Goal: Transaction & Acquisition: Obtain resource

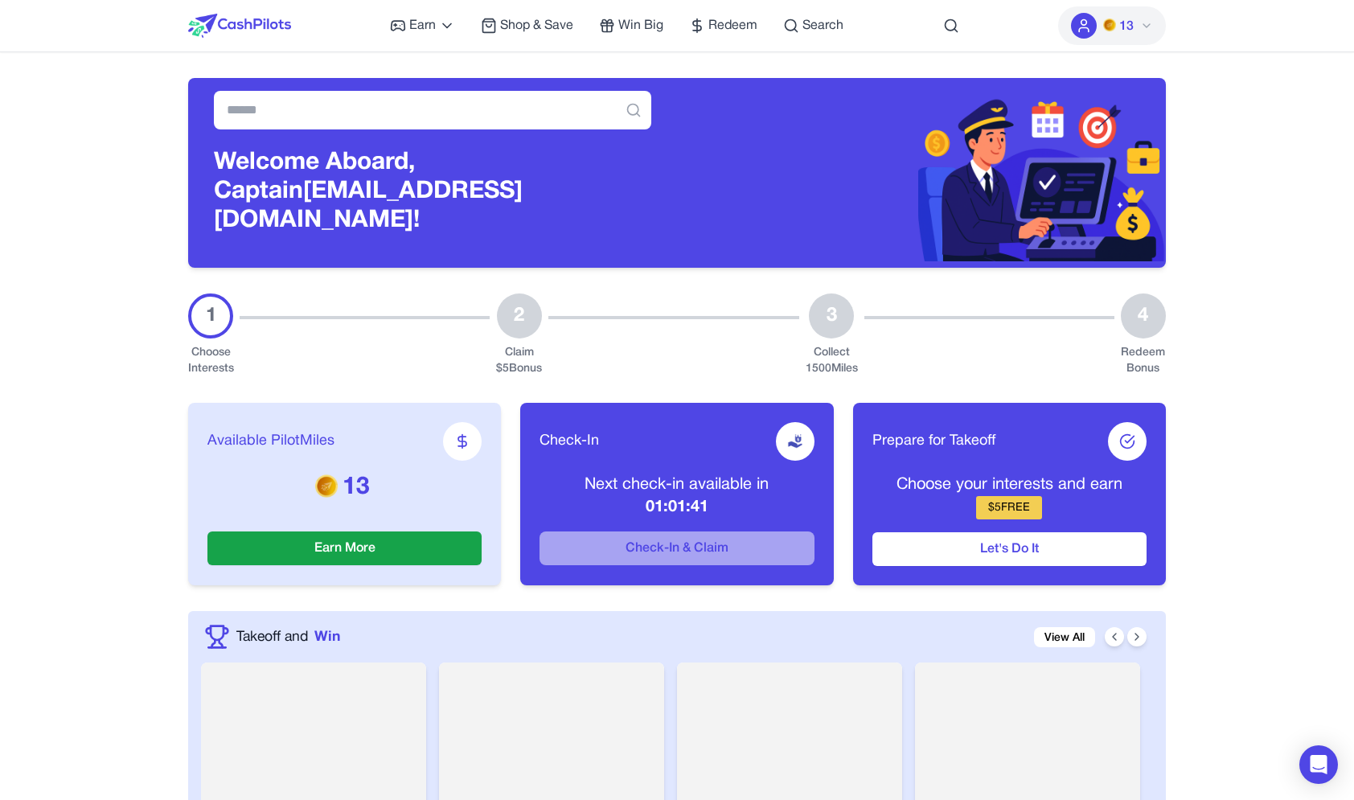
click at [1096, 30] on div at bounding box center [1084, 26] width 26 height 26
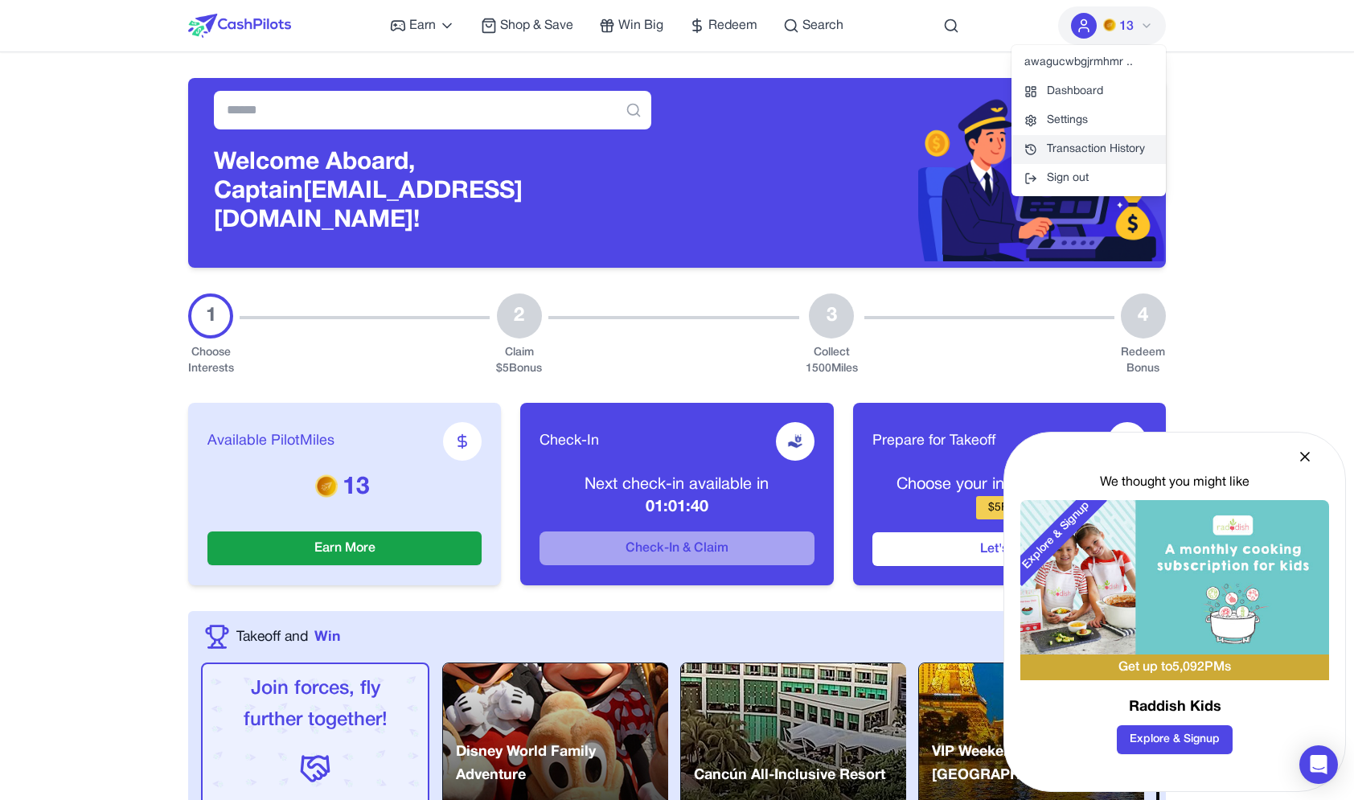
click at [1064, 138] on link "Transaction History" at bounding box center [1088, 149] width 154 height 29
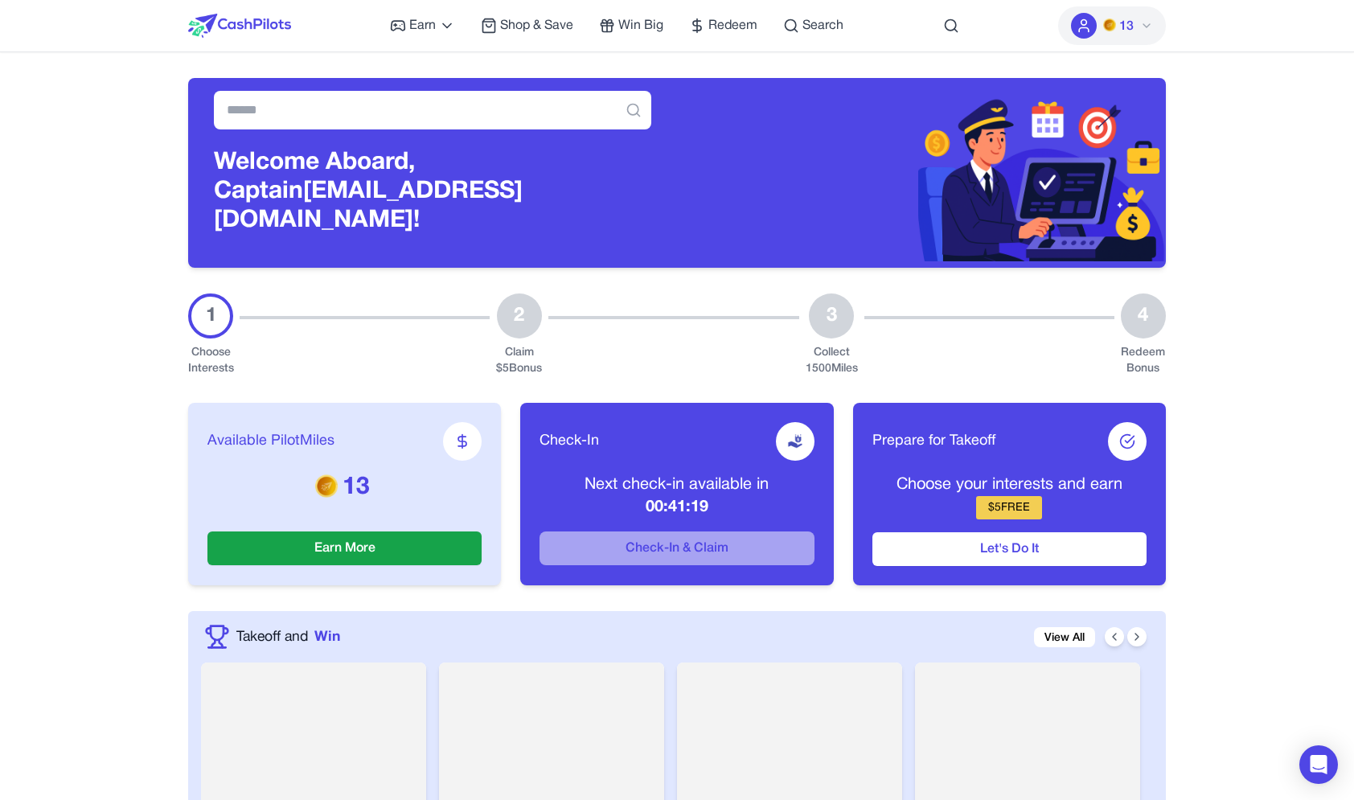
click at [1150, 14] on button "13" at bounding box center [1112, 25] width 108 height 39
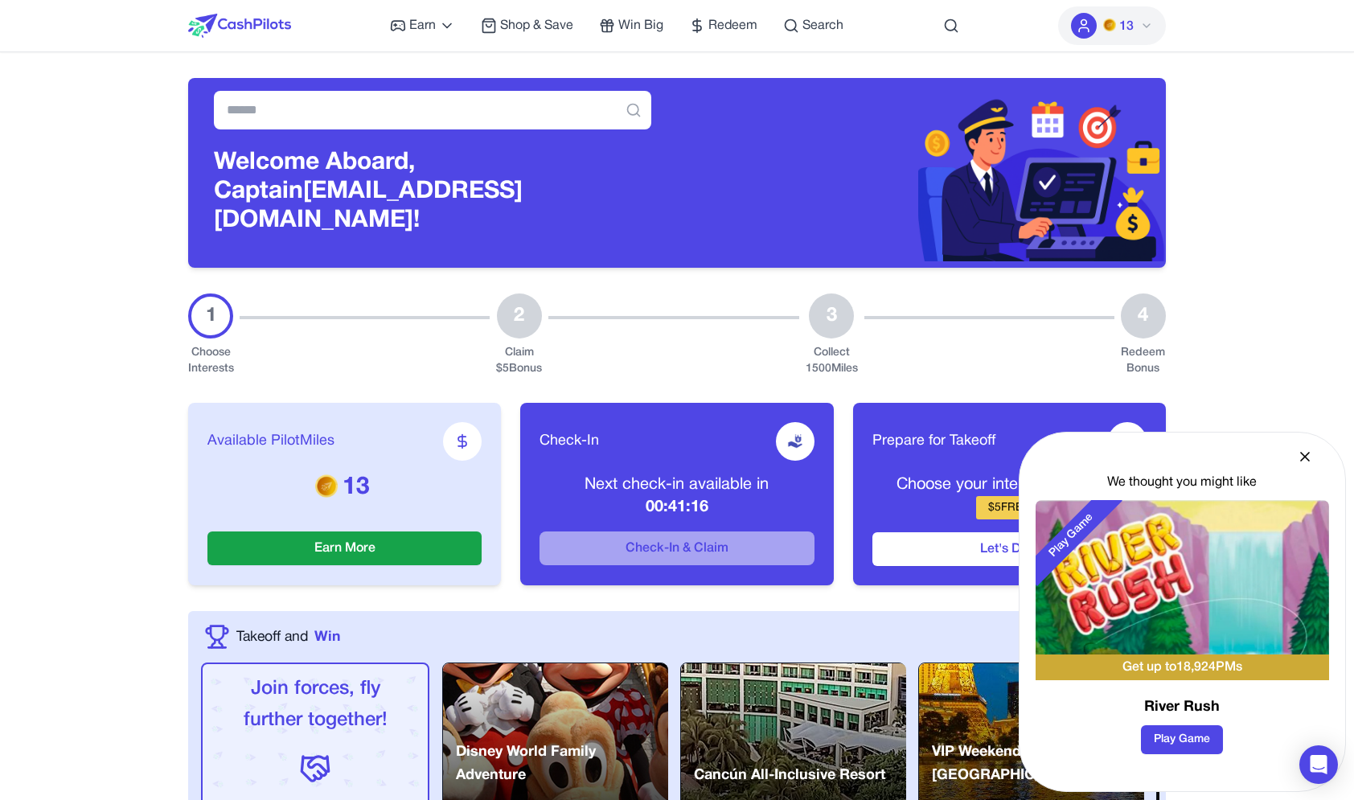
click at [1132, 488] on div "We thought you might like" at bounding box center [1181, 482] width 293 height 19
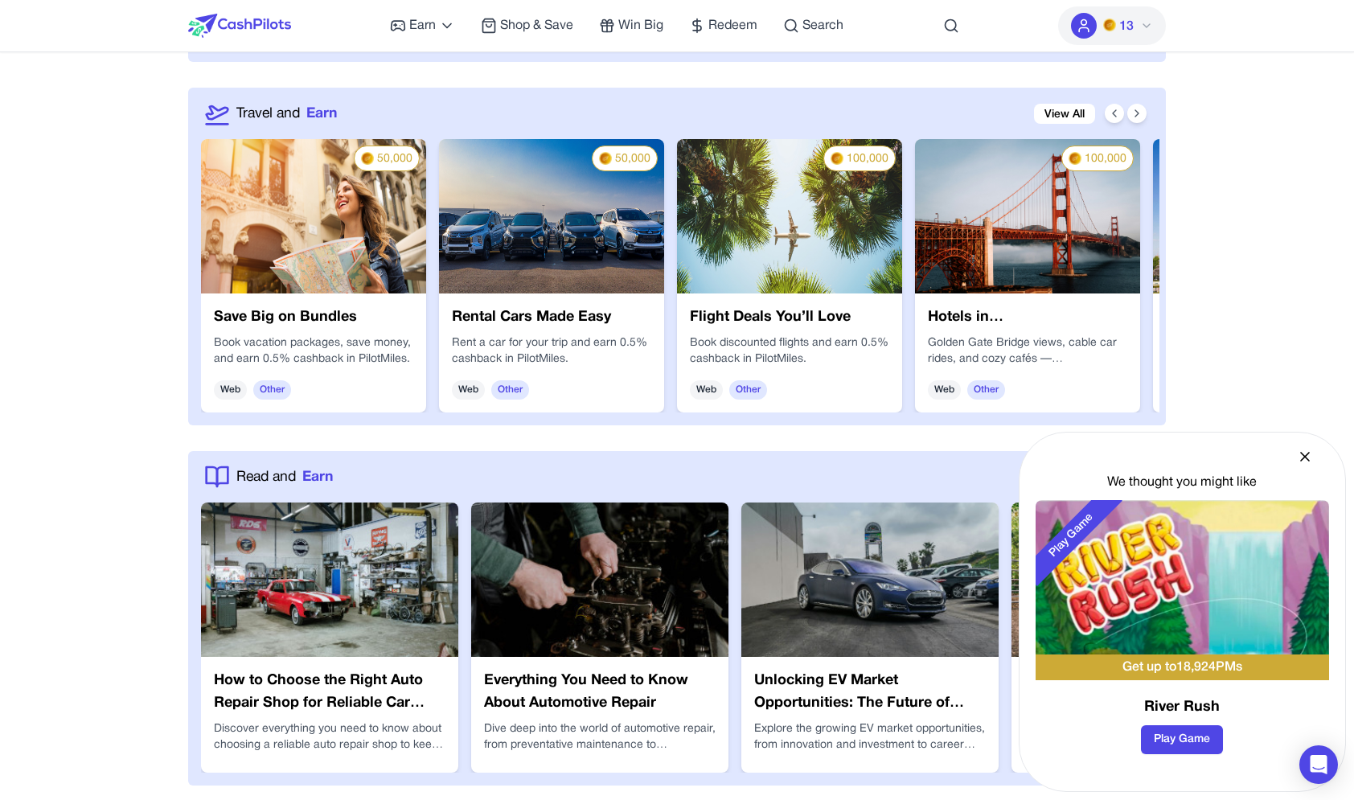
scroll to position [2309, 0]
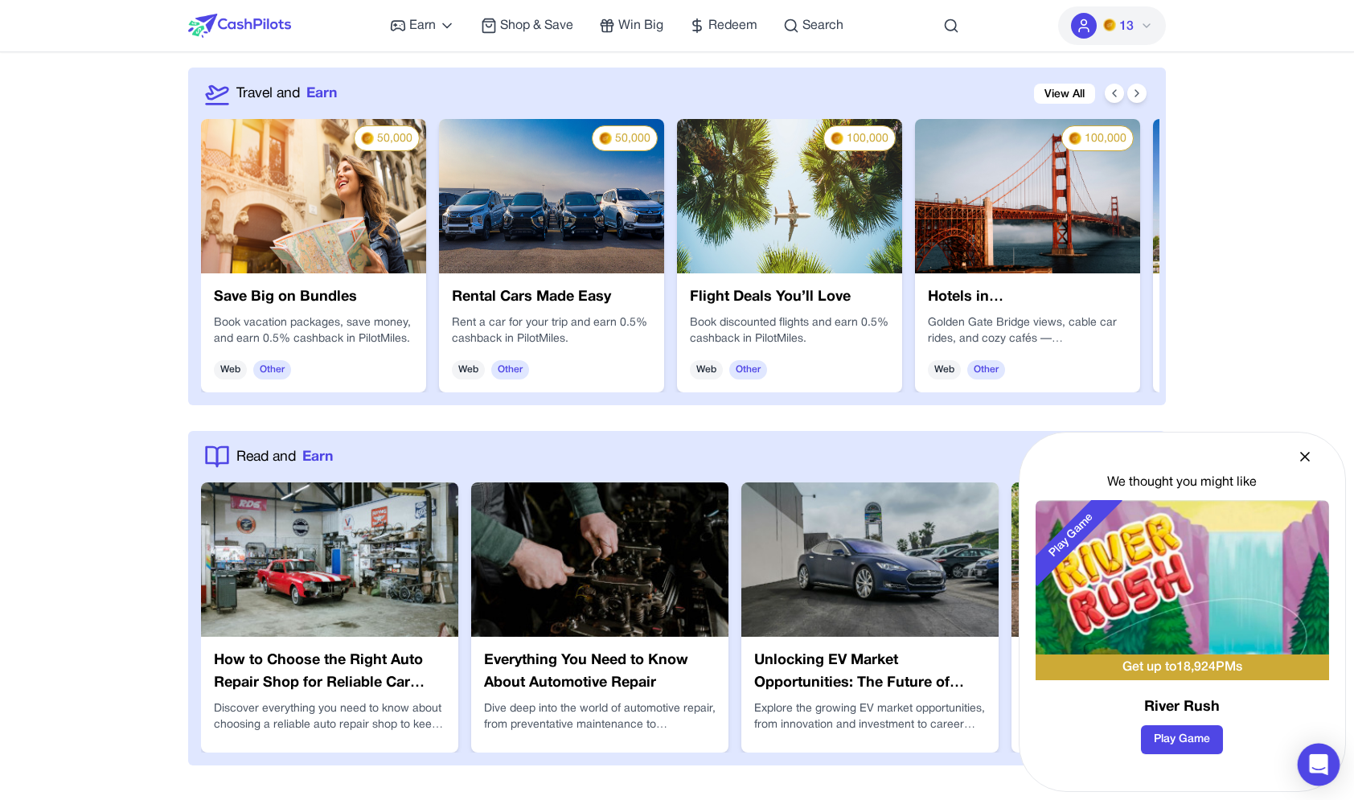
click at [1322, 761] on icon "Open Intercom Messenger" at bounding box center [1318, 764] width 18 height 21
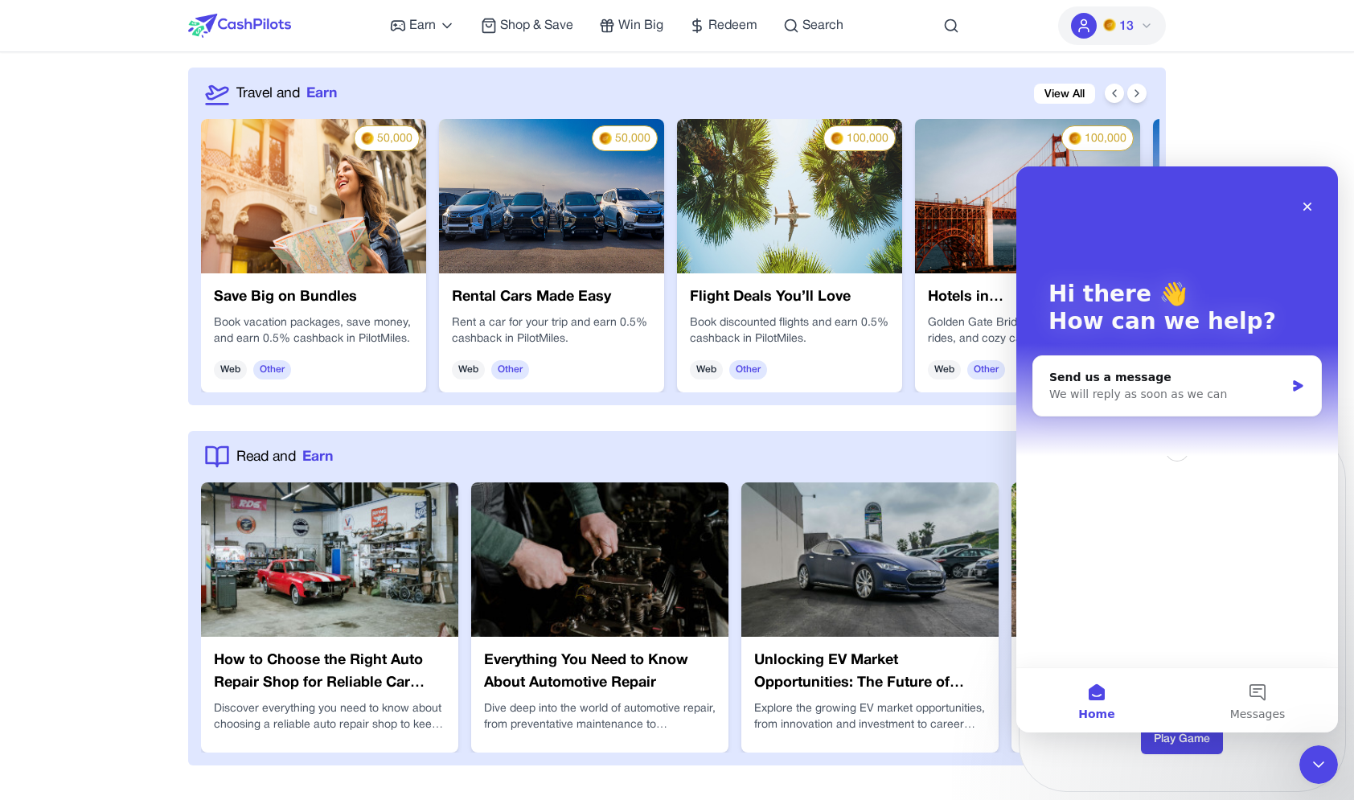
scroll to position [0, 0]
click at [1314, 205] on div "Close" at bounding box center [1307, 206] width 29 height 29
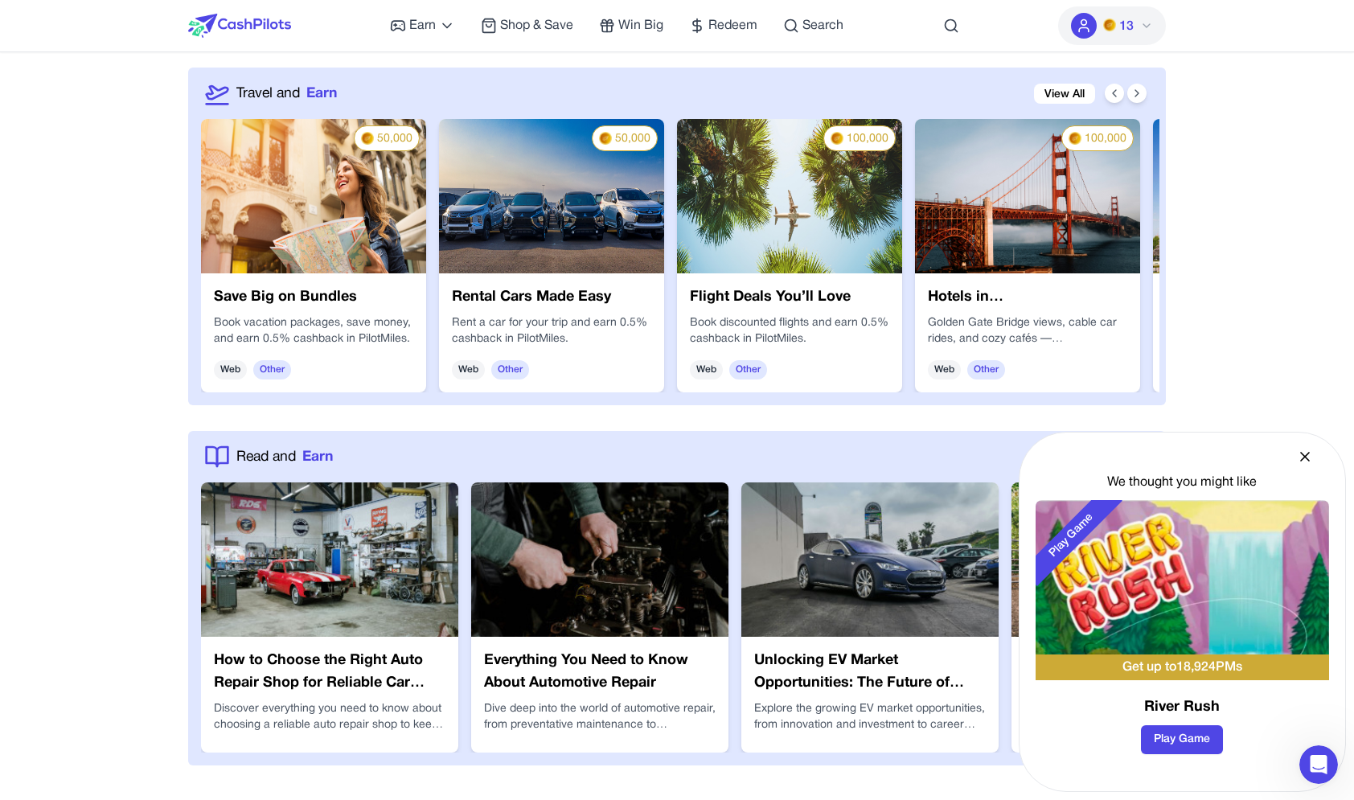
click at [1183, 699] on h3 "River Rush" at bounding box center [1181, 707] width 293 height 23
click at [1188, 632] on img at bounding box center [1181, 577] width 293 height 154
click at [1207, 616] on img at bounding box center [1181, 577] width 293 height 154
click at [1191, 717] on h3 "River Rush" at bounding box center [1181, 707] width 293 height 23
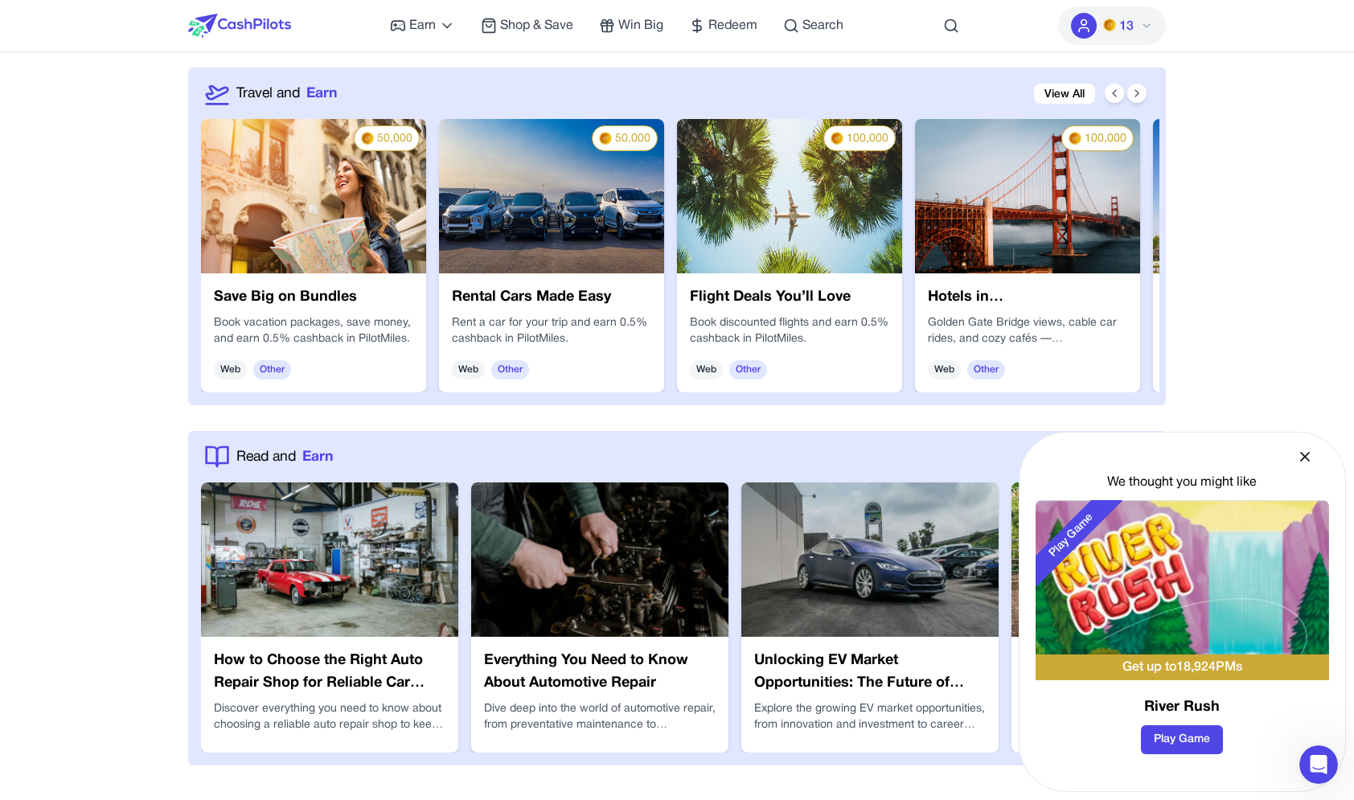
click at [1191, 709] on h3 "River Rush" at bounding box center [1181, 707] width 293 height 23
click at [1191, 735] on button "Play Game" at bounding box center [1182, 739] width 82 height 29
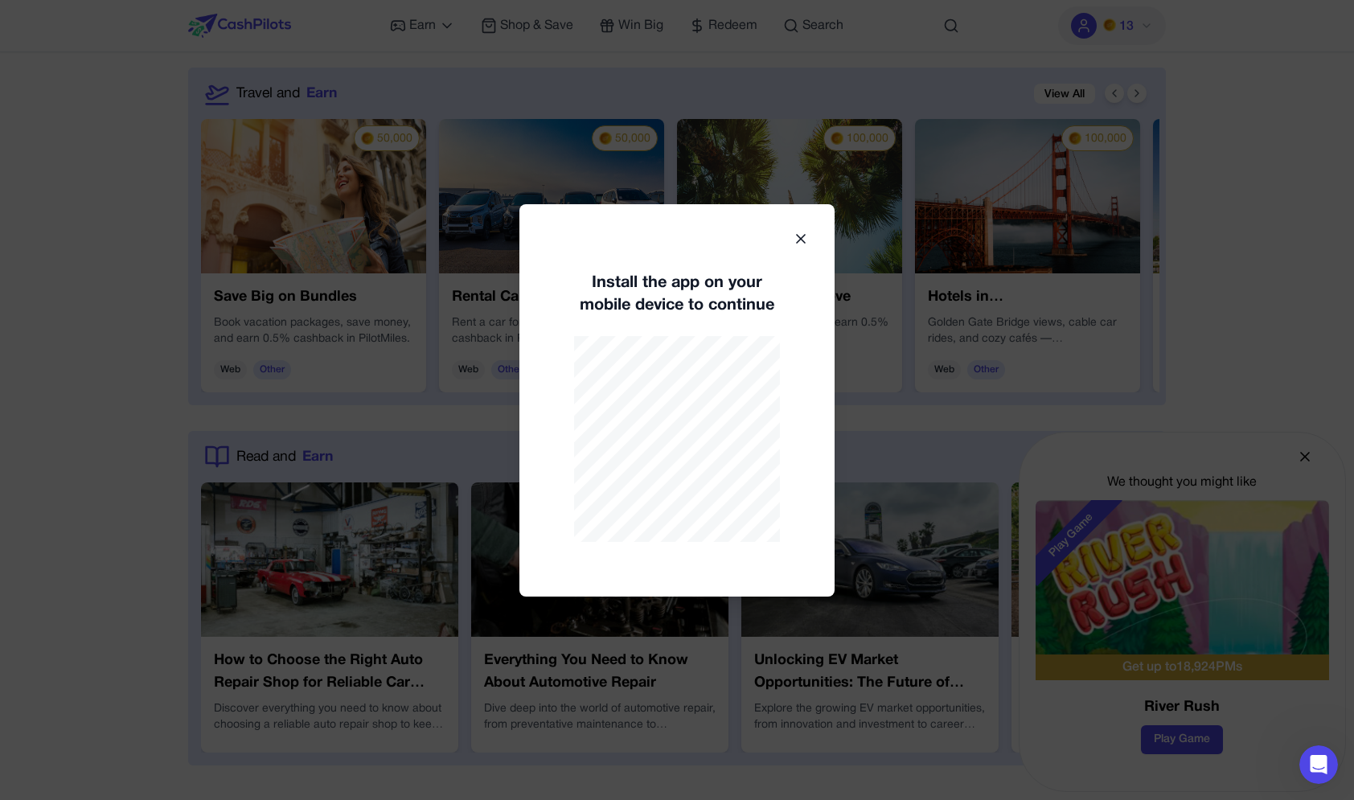
click at [802, 233] on icon at bounding box center [801, 239] width 16 height 16
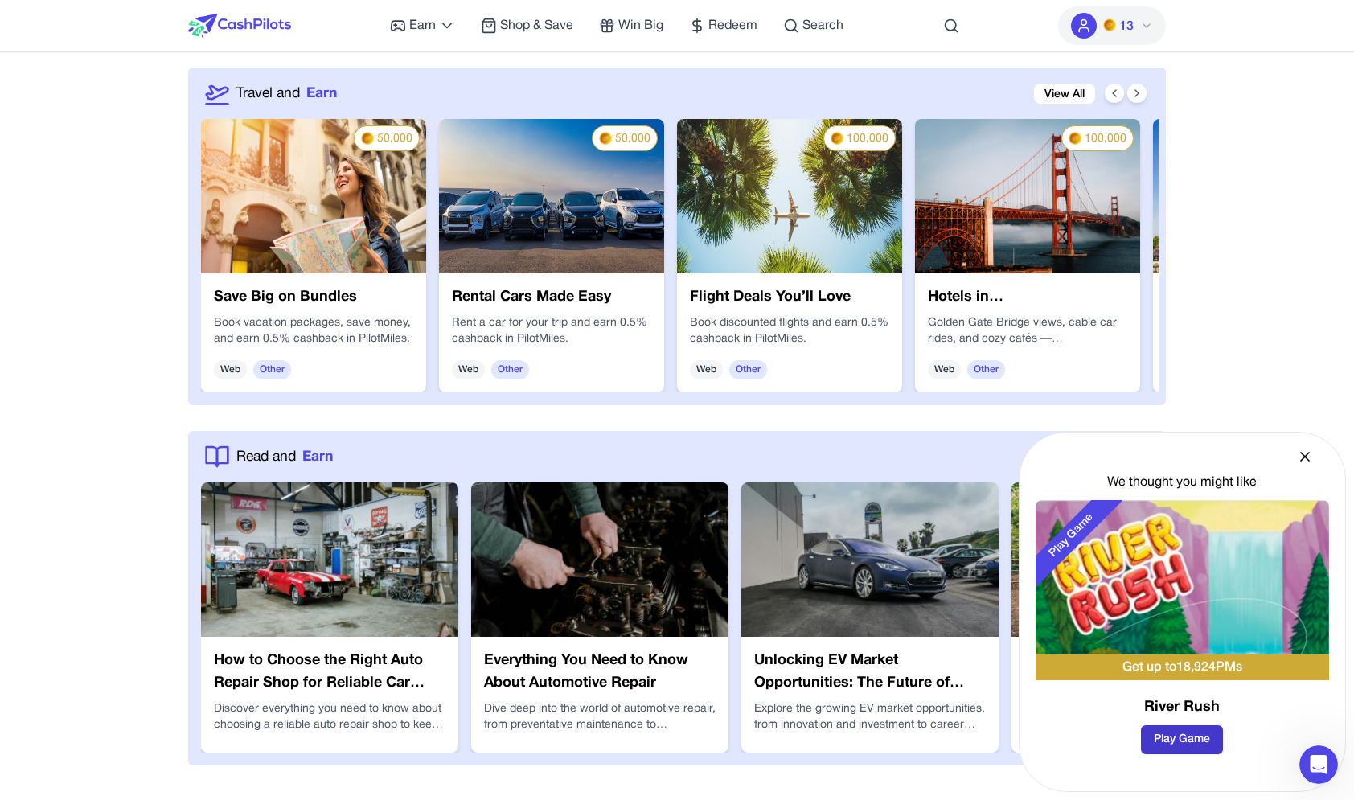
click at [1169, 740] on button "Play Game" at bounding box center [1182, 739] width 82 height 29
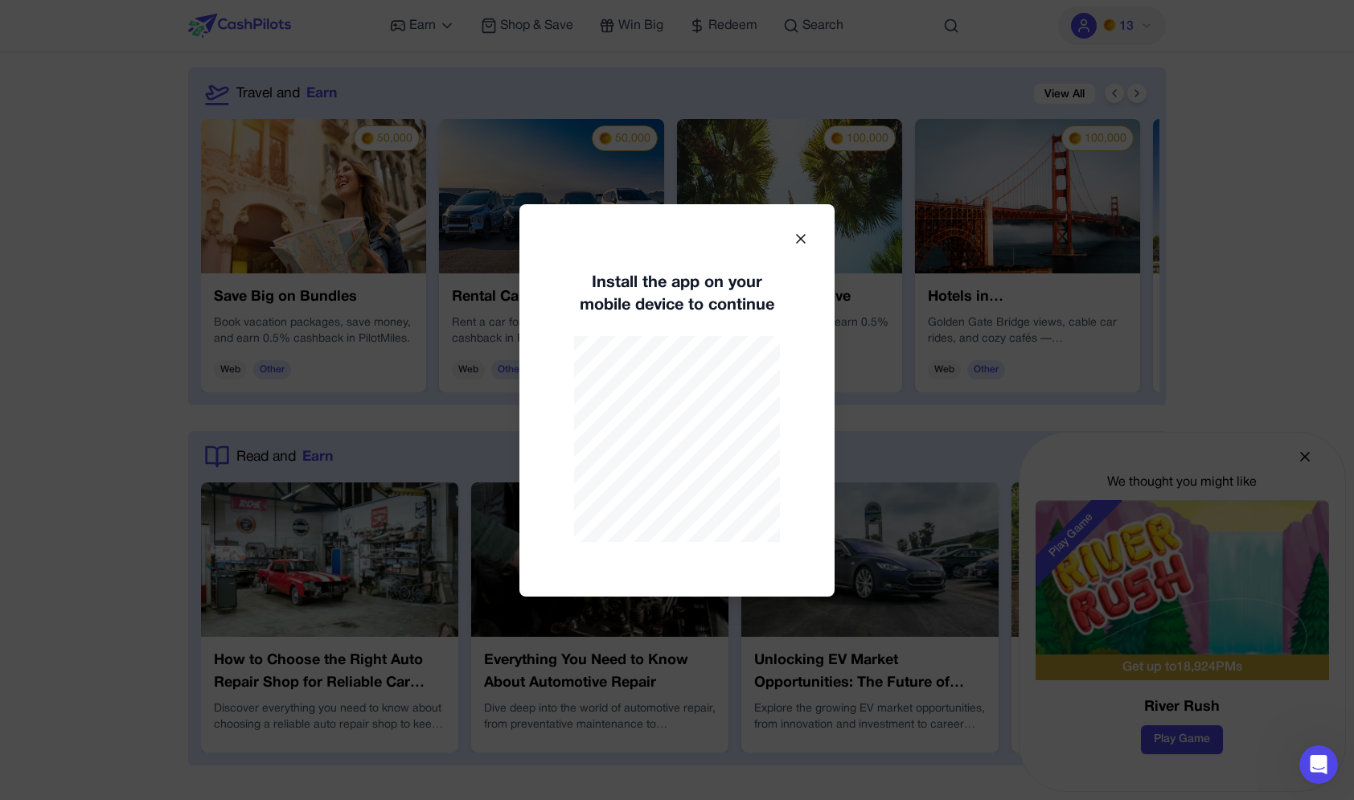
click at [498, 403] on div at bounding box center [677, 400] width 1354 height 800
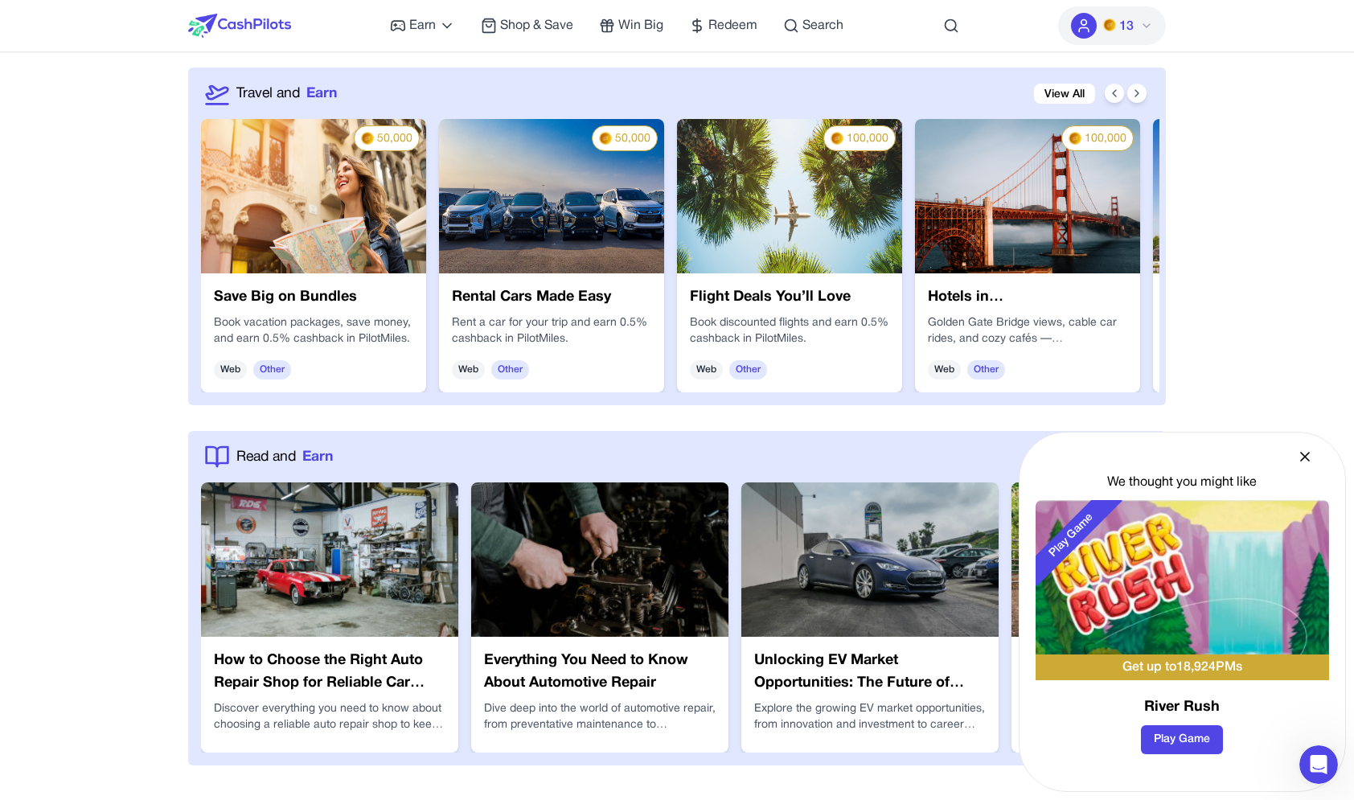
click at [1126, 726] on div "Play Game" at bounding box center [1181, 739] width 293 height 29
click at [1155, 726] on button "Play Game" at bounding box center [1182, 739] width 82 height 29
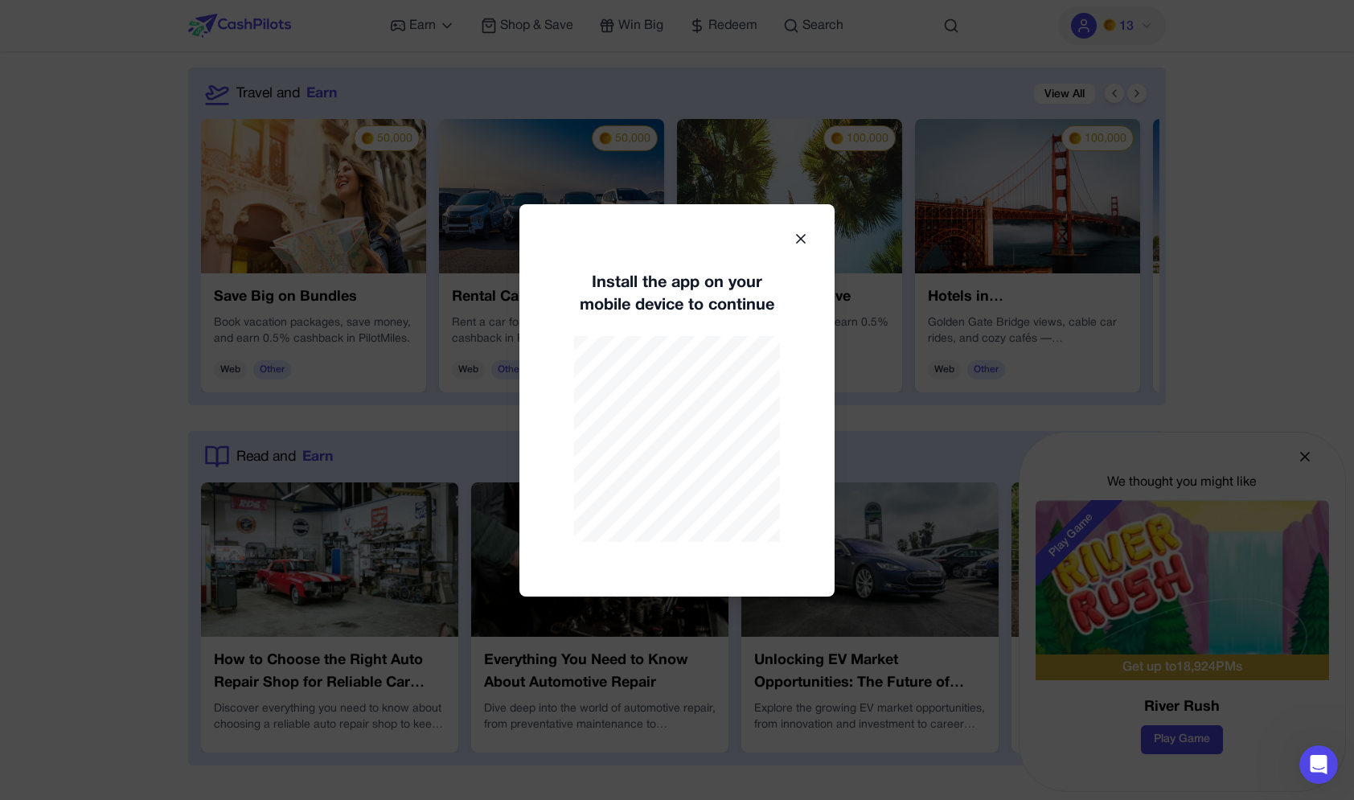
click at [799, 239] on icon at bounding box center [801, 239] width 16 height 16
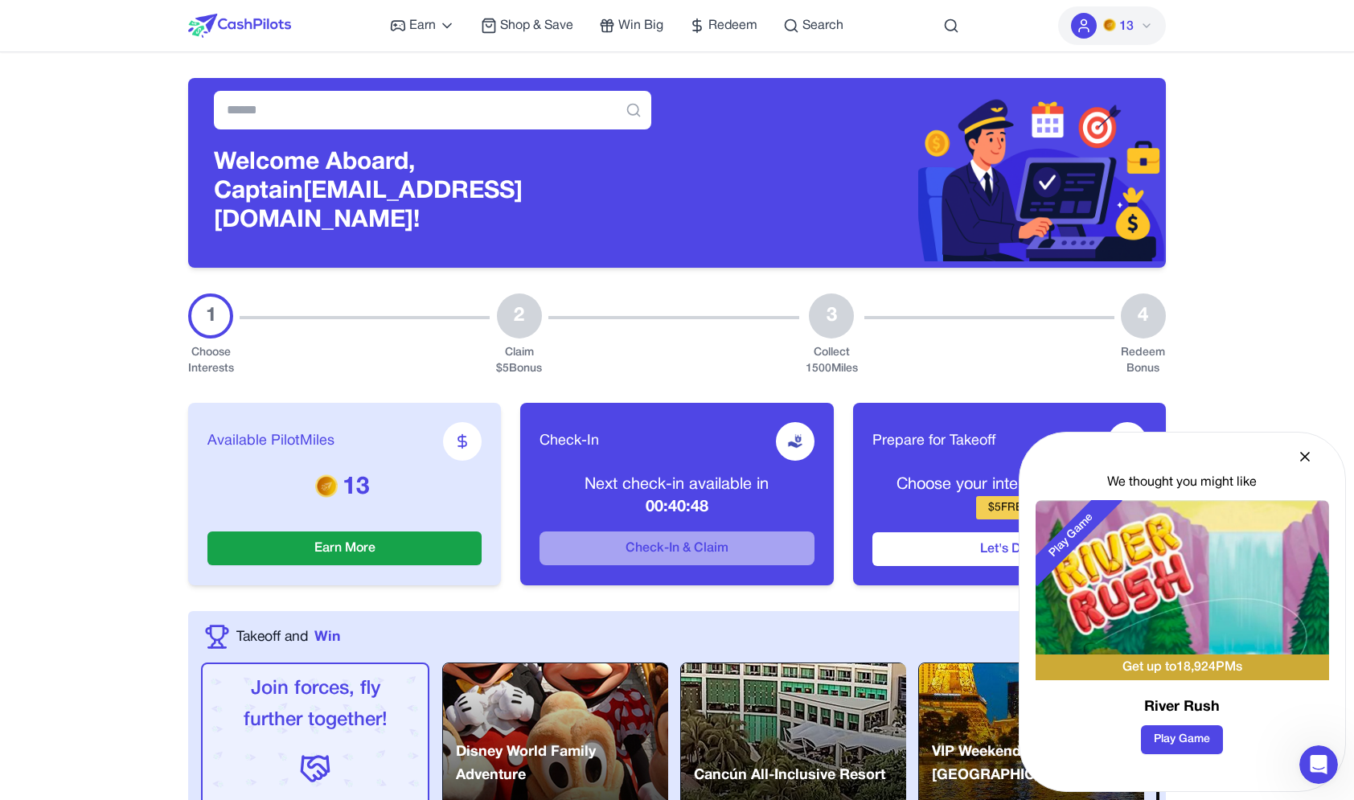
click at [1301, 459] on icon at bounding box center [1305, 457] width 8 height 8
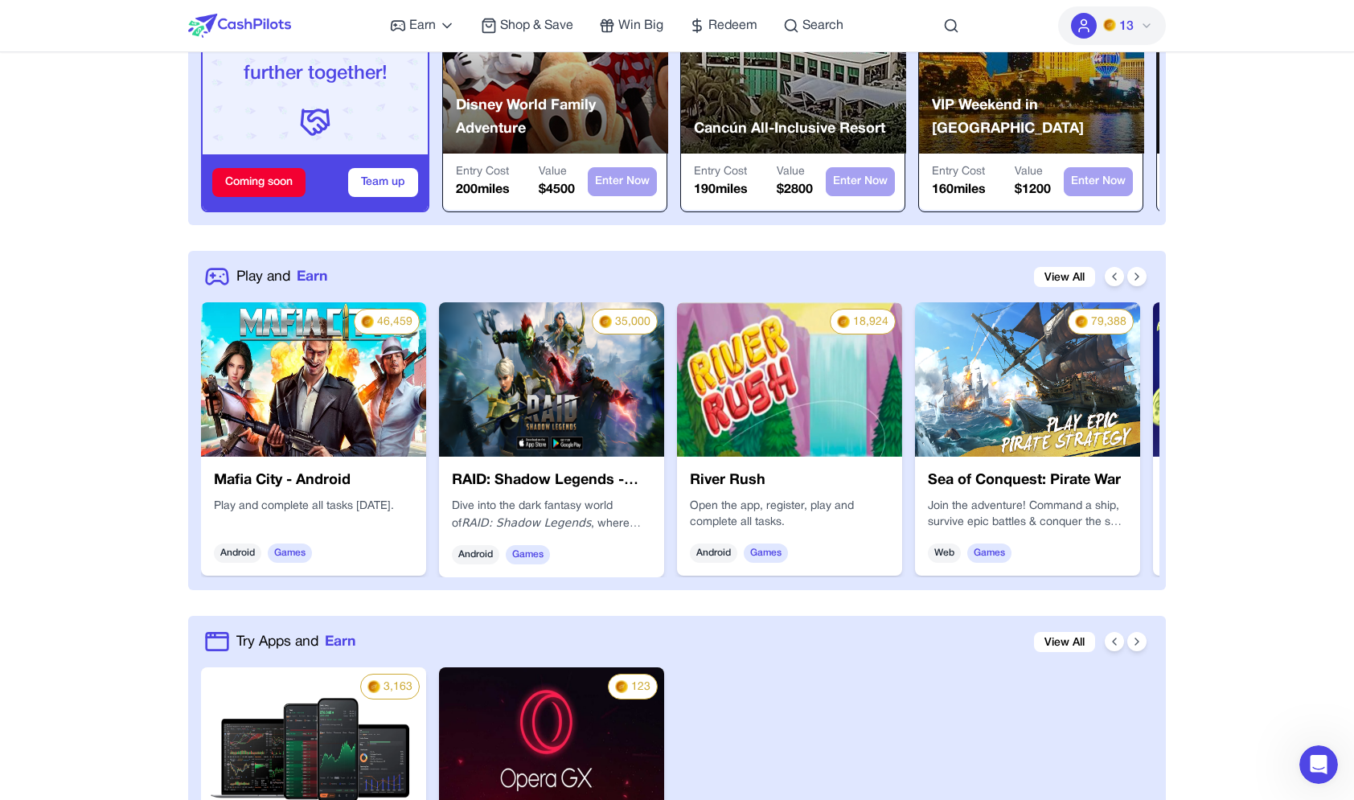
scroll to position [751, 0]
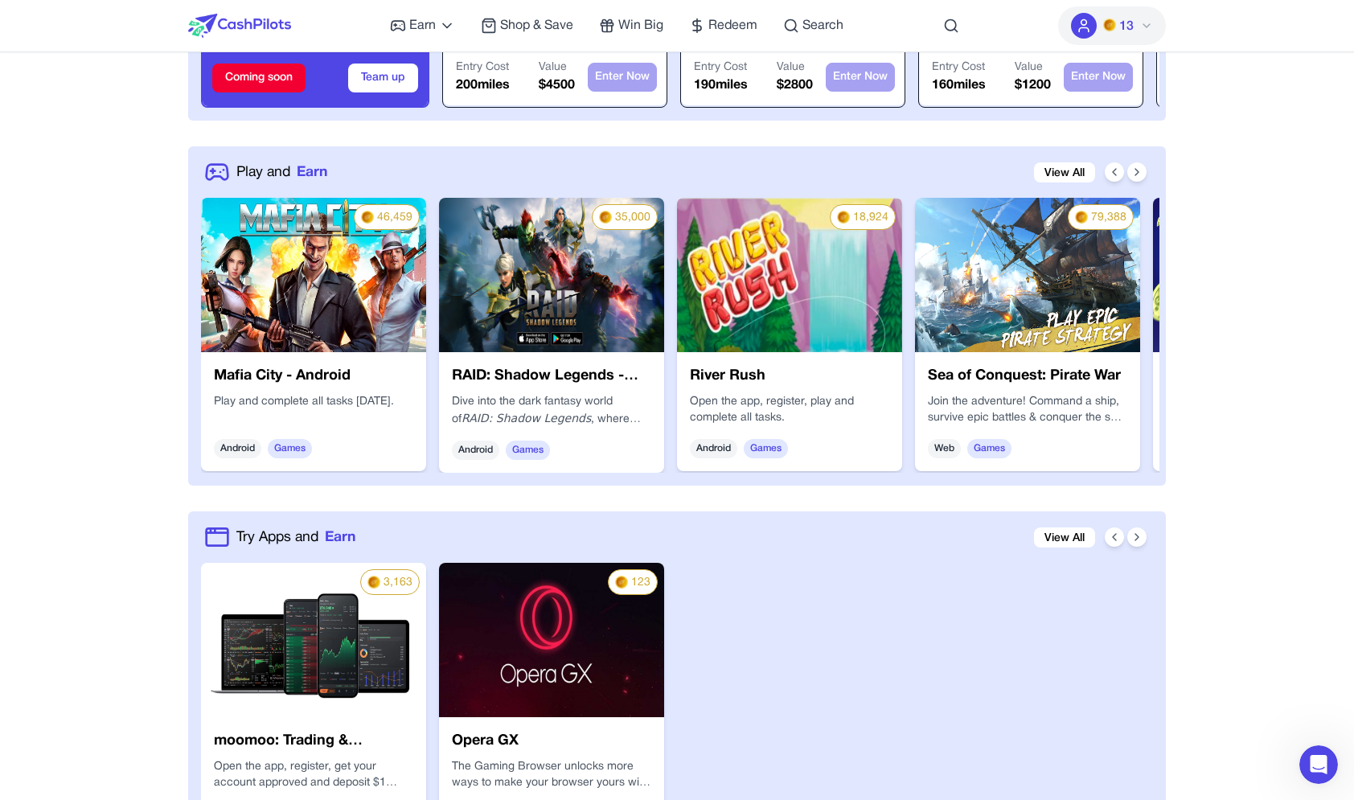
click at [1137, 14] on button "13" at bounding box center [1112, 25] width 108 height 39
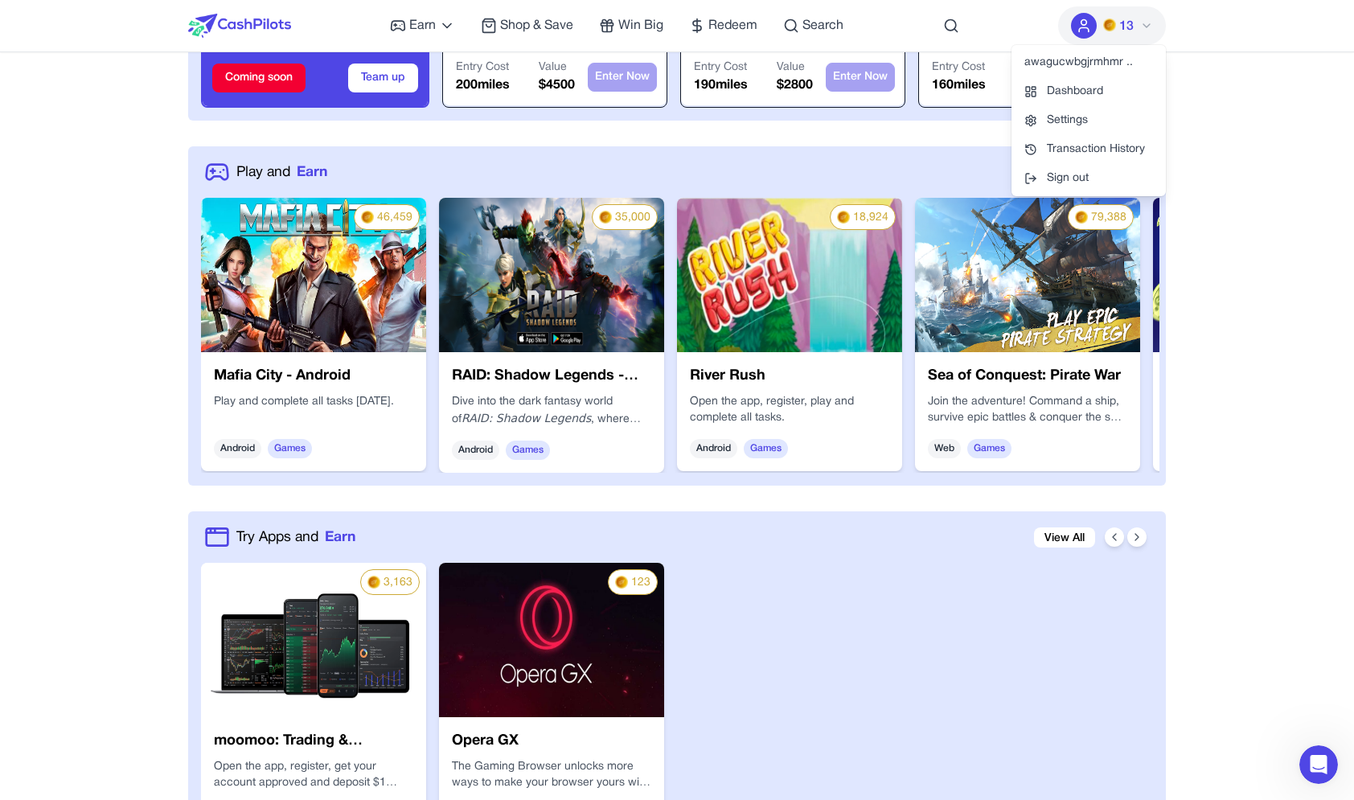
scroll to position [407, 0]
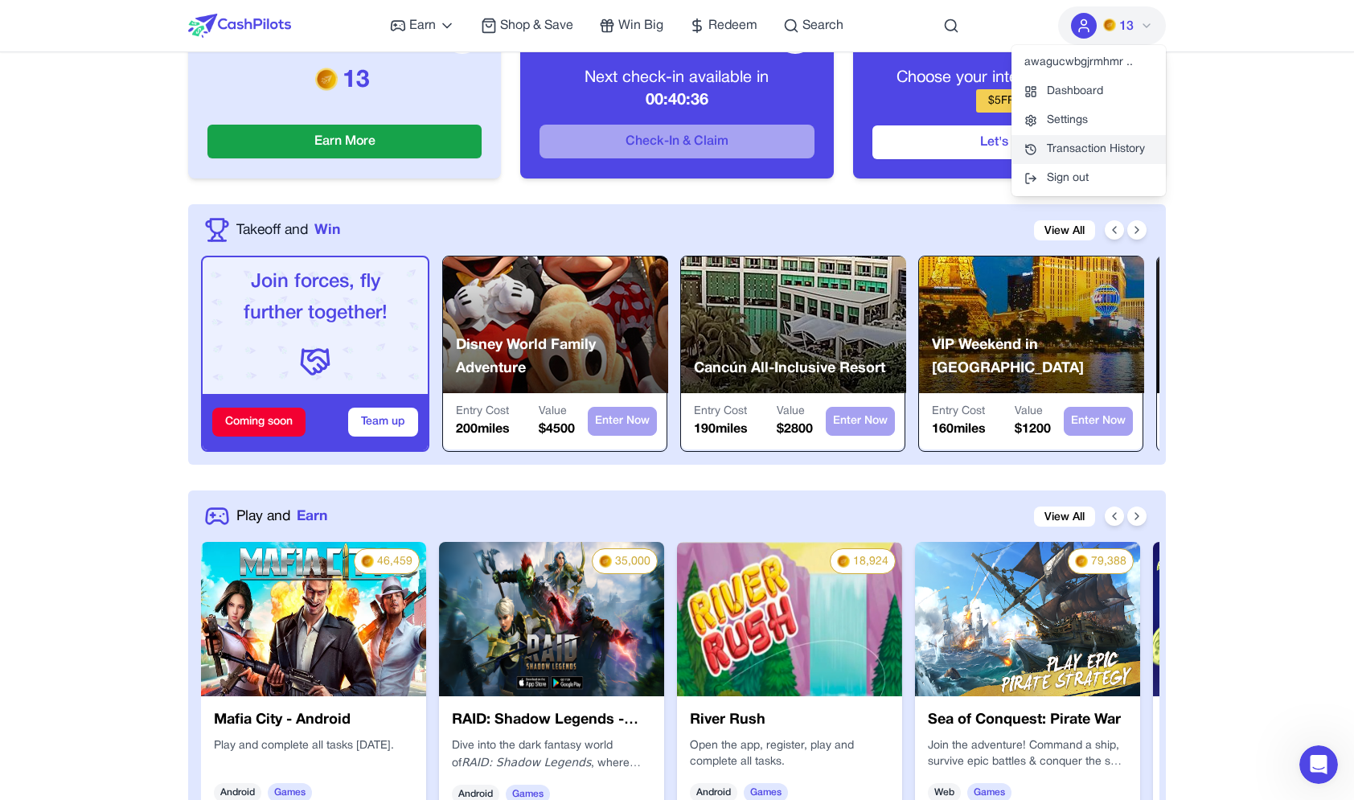
click at [1093, 162] on link "Transaction History" at bounding box center [1088, 149] width 154 height 29
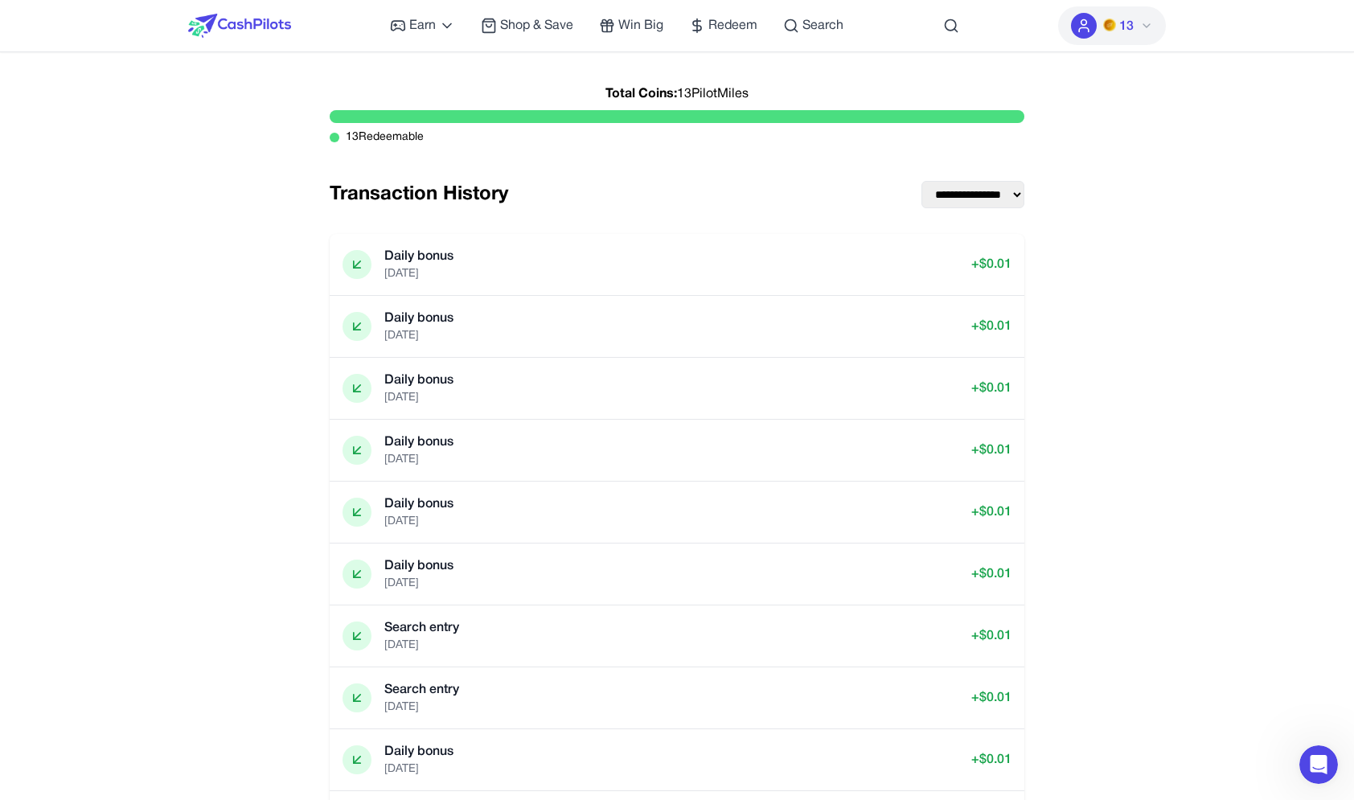
click at [243, 20] on img at bounding box center [239, 26] width 103 height 24
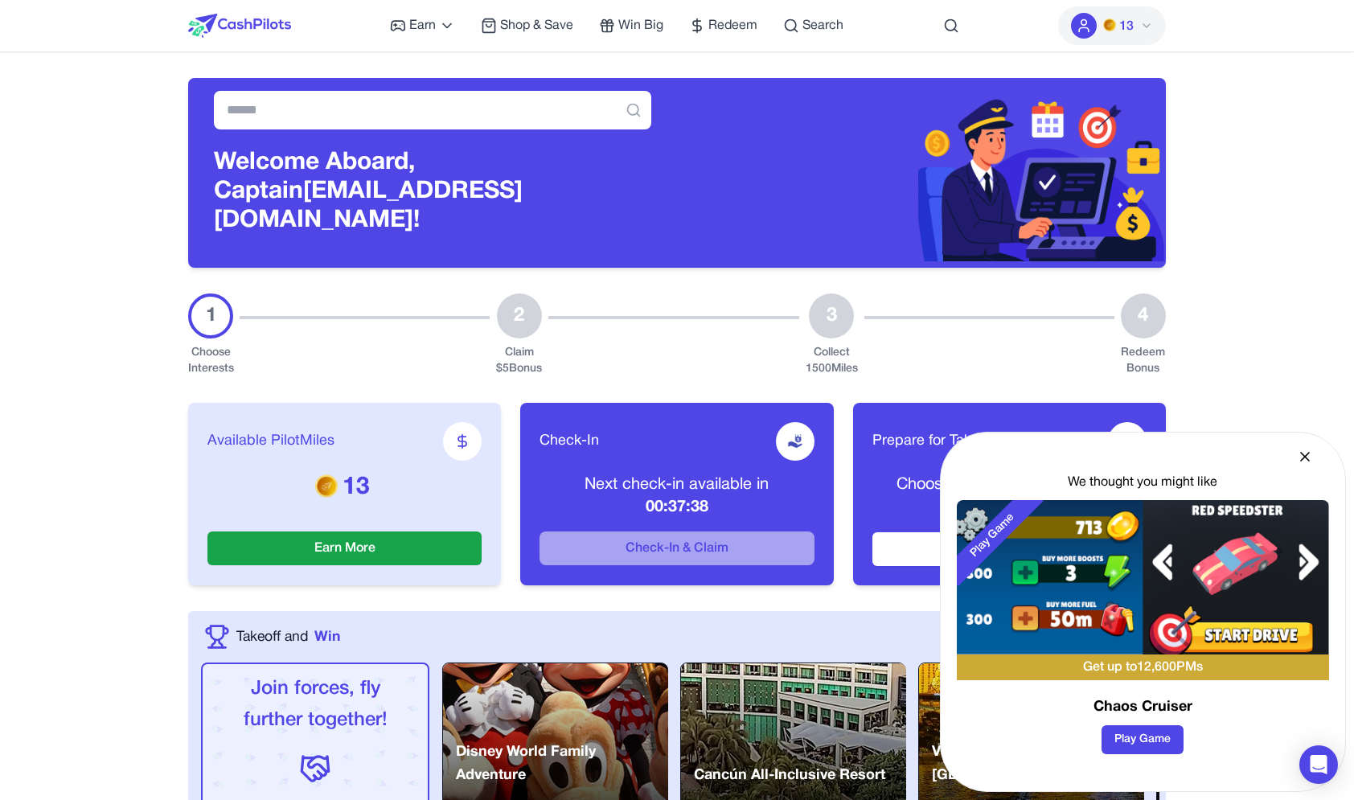
click at [1303, 454] on icon at bounding box center [1305, 457] width 8 height 8
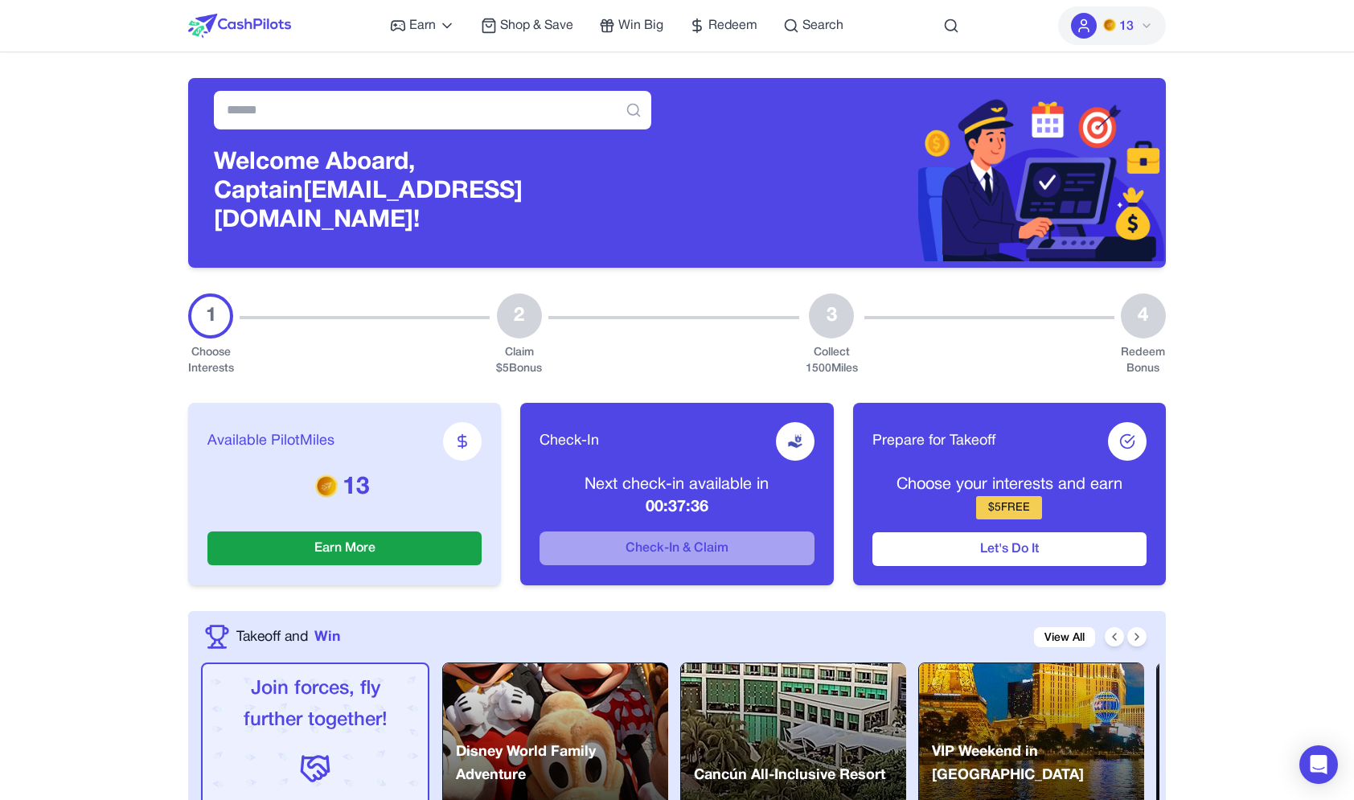
click at [1124, 433] on icon at bounding box center [1127, 441] width 16 height 16
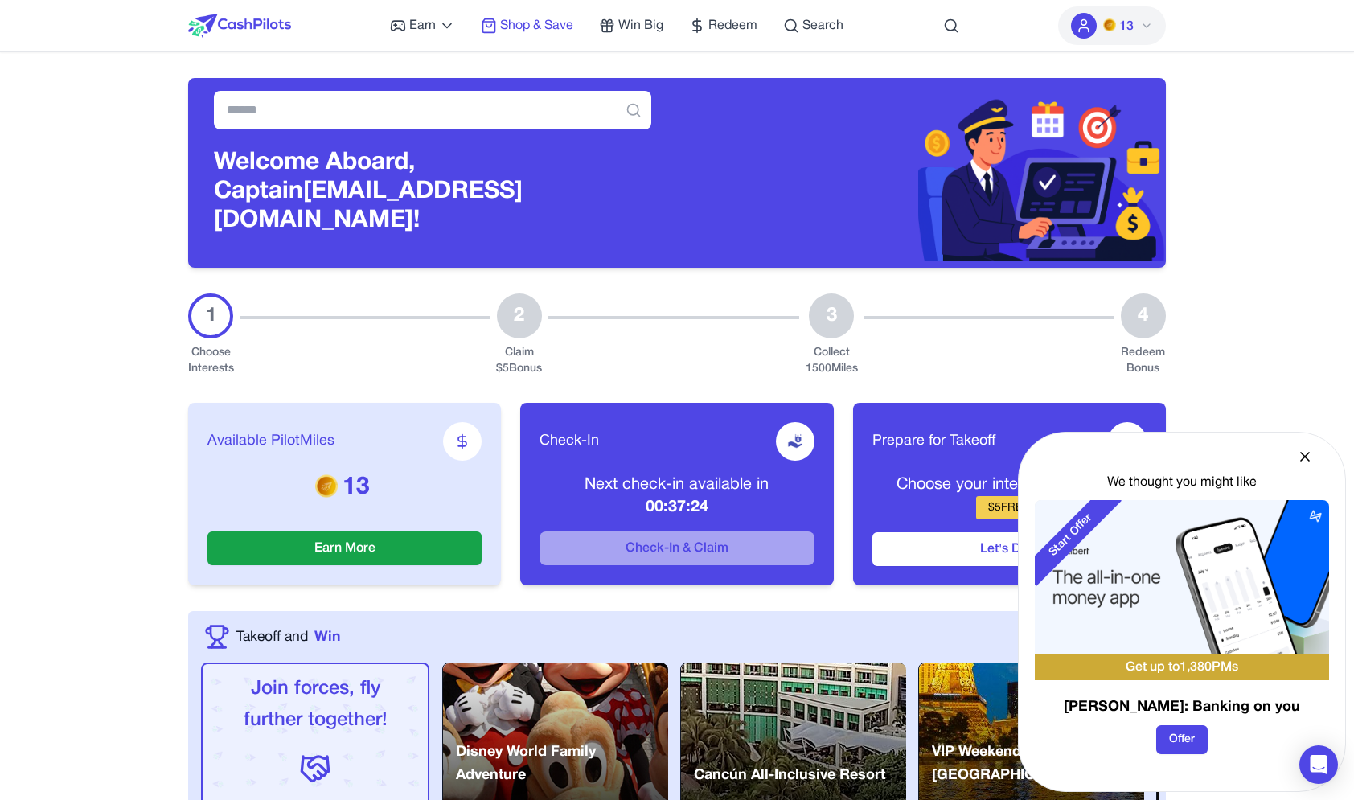
click at [507, 31] on span "Shop & Save" at bounding box center [536, 25] width 73 height 19
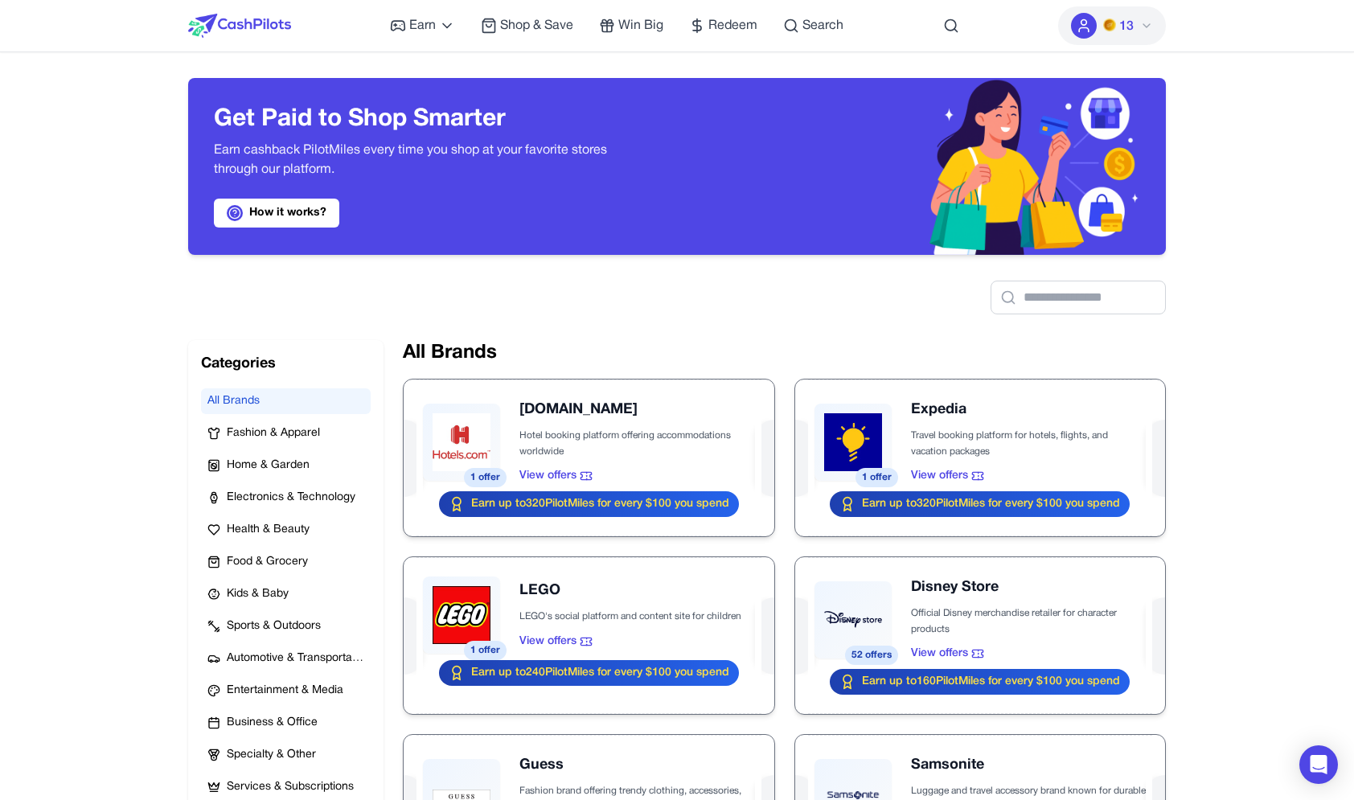
click at [281, 22] on img at bounding box center [239, 26] width 103 height 24
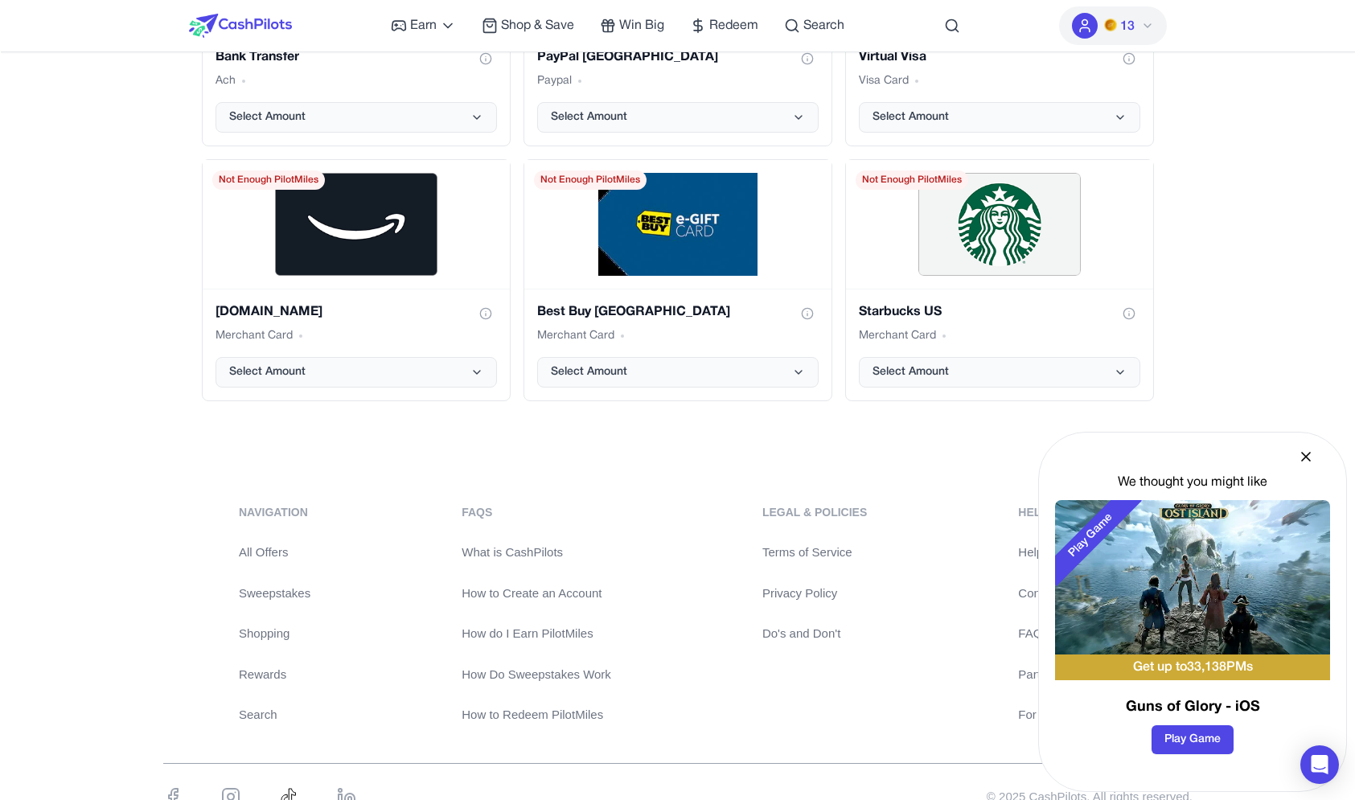
scroll to position [3285, 0]
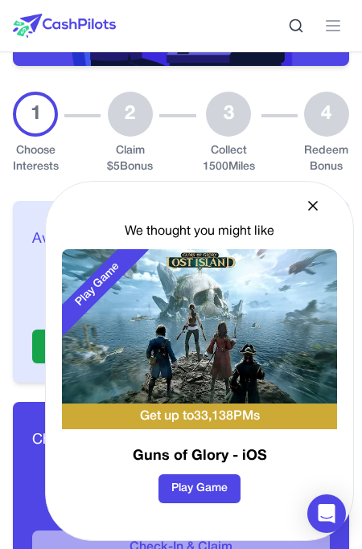
scroll to position [0, 0]
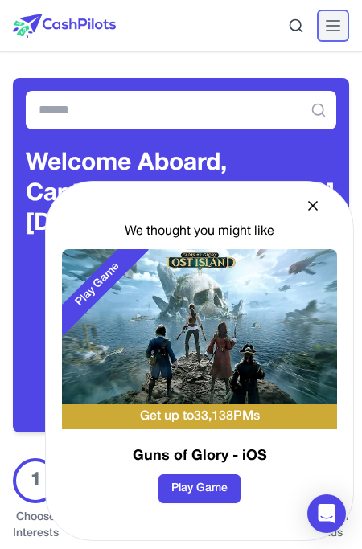
click at [336, 19] on icon at bounding box center [332, 25] width 19 height 19
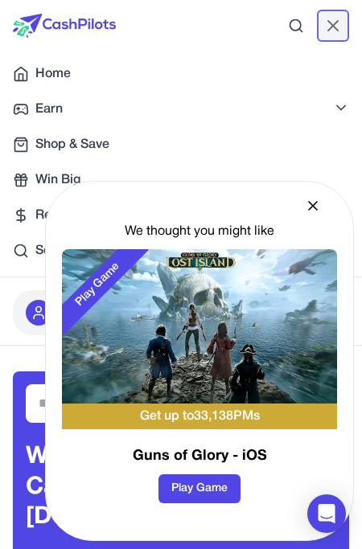
click at [335, 22] on icon at bounding box center [332, 25] width 19 height 19
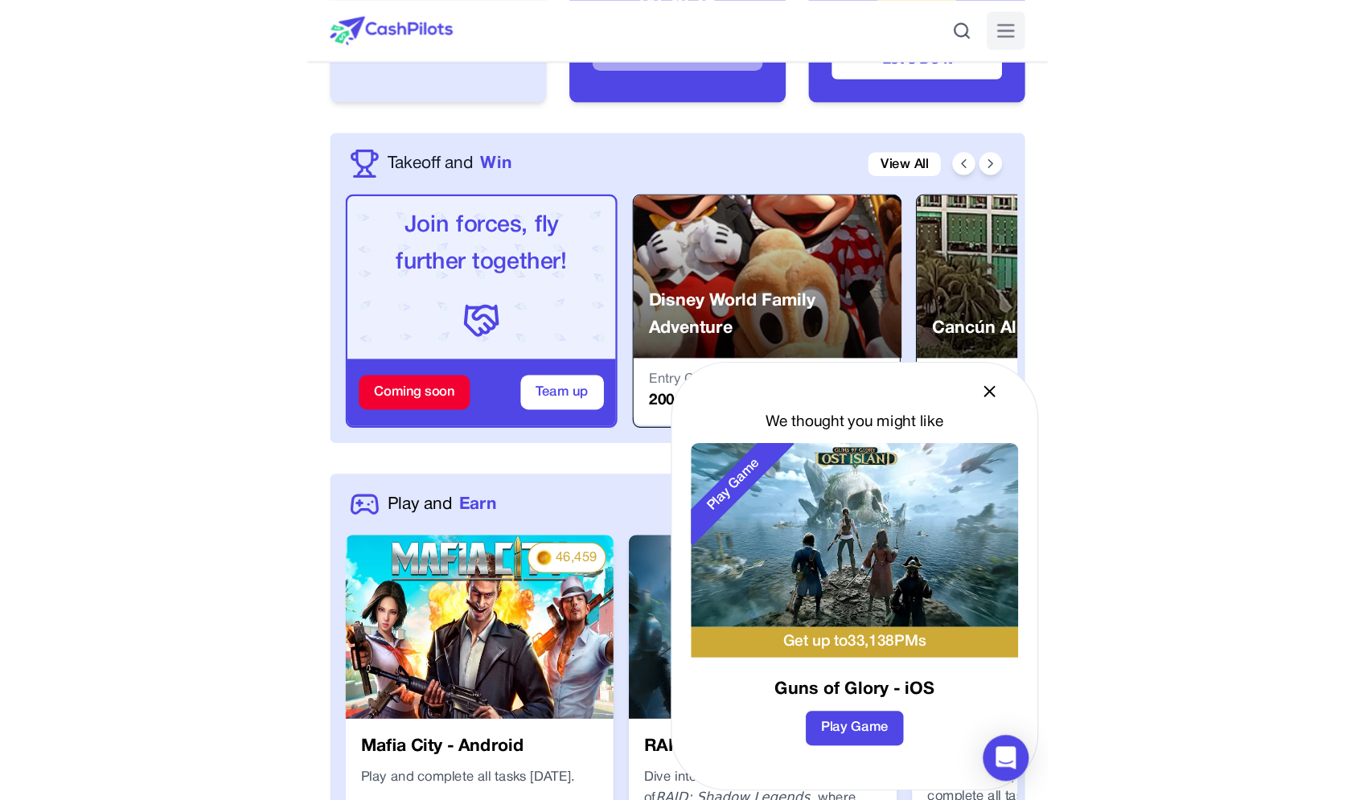
scroll to position [654, 0]
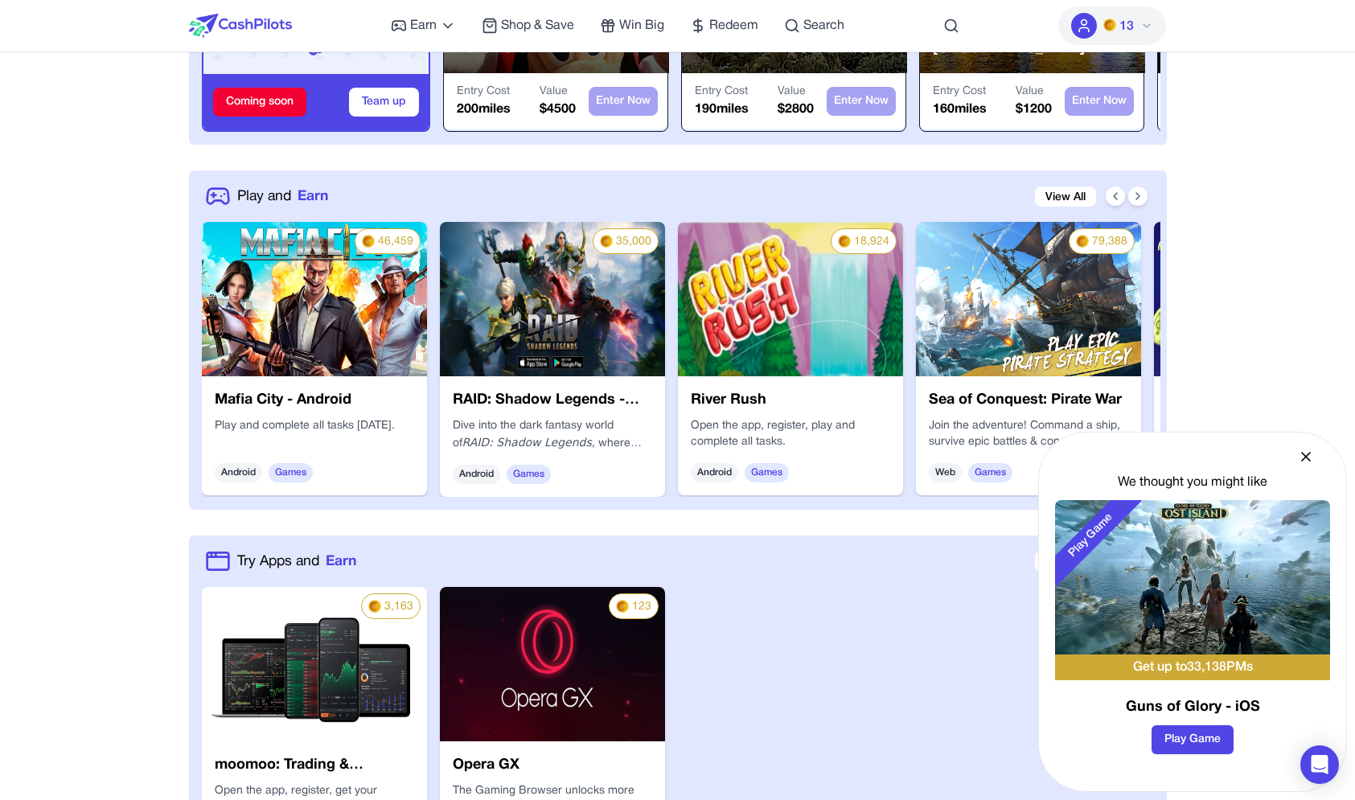
scroll to position [793, 0]
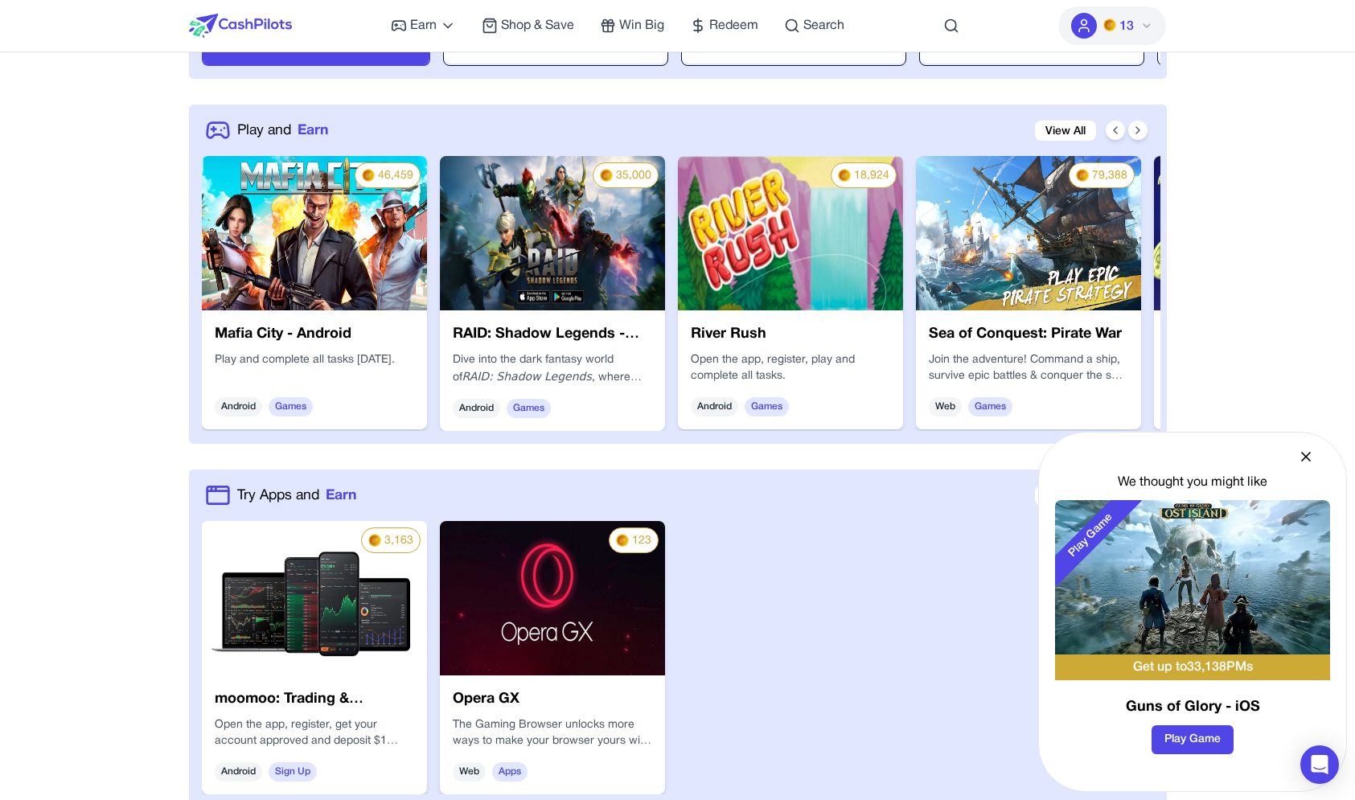
click at [1098, 478] on div "We thought you might like" at bounding box center [1192, 482] width 275 height 19
click at [1115, 723] on div "Play Game Get up to 33,138 PMs Guns of Glory - iOS Play Game" at bounding box center [1192, 633] width 275 height 267
click at [1095, 700] on h3 "Guns of Glory - iOS" at bounding box center [1192, 707] width 275 height 23
click at [1139, 626] on div "Play Game" at bounding box center [1115, 577] width 121 height 154
click at [1210, 684] on div "Play Game Get up to 33,138 PMs Guns of Glory - iOS Play Game" at bounding box center [1192, 633] width 275 height 267
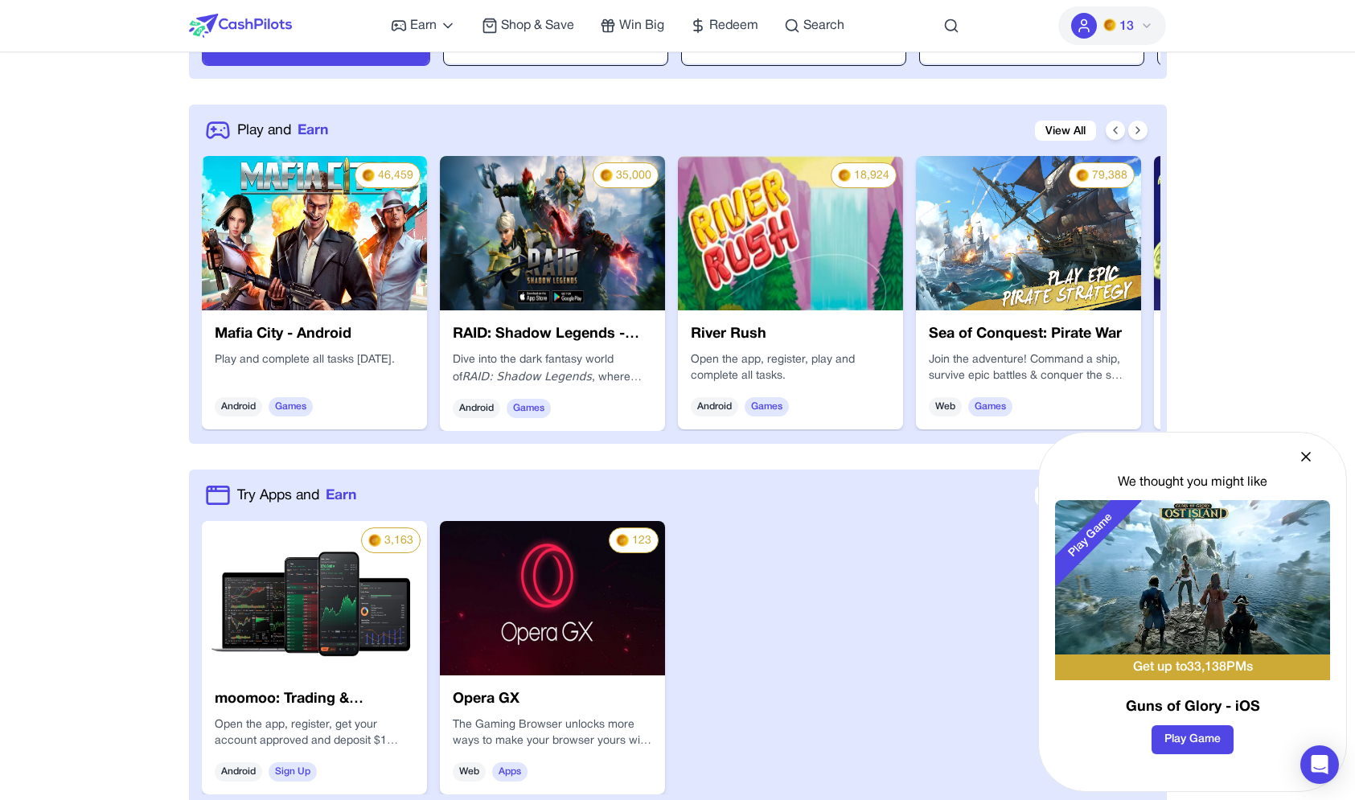
click at [1200, 703] on h3 "Guns of Glory - iOS" at bounding box center [1192, 707] width 275 height 23
click at [1200, 617] on img at bounding box center [1192, 577] width 275 height 154
click at [1210, 490] on div "We thought you might like" at bounding box center [1192, 482] width 275 height 19
click at [1182, 502] on img at bounding box center [1192, 577] width 275 height 154
click at [1087, 510] on div "Play Game" at bounding box center [1115, 577] width 121 height 154
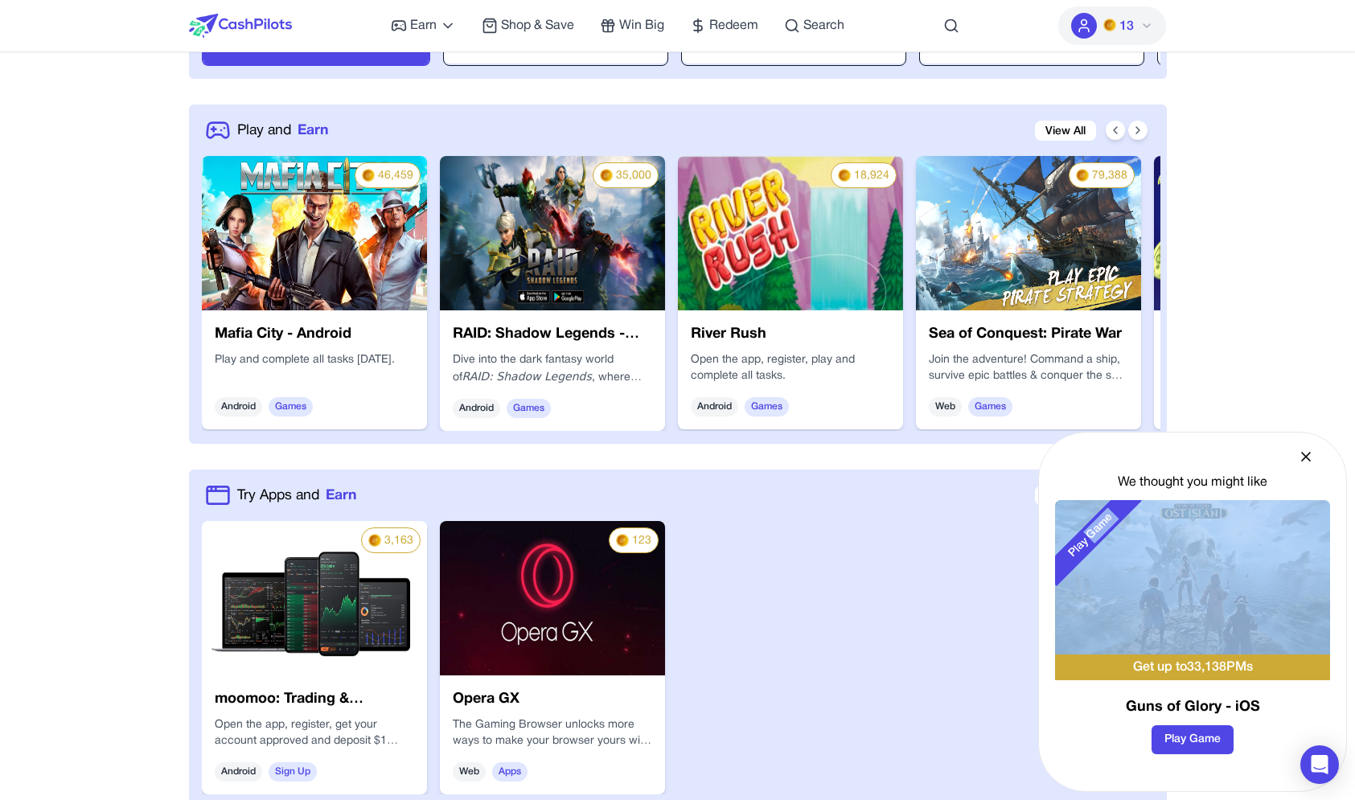
drag, startPoint x: 1087, startPoint y: 533, endPoint x: 1308, endPoint y: 513, distance: 222.0
click at [1315, 512] on div "Play Game" at bounding box center [1192, 577] width 275 height 154
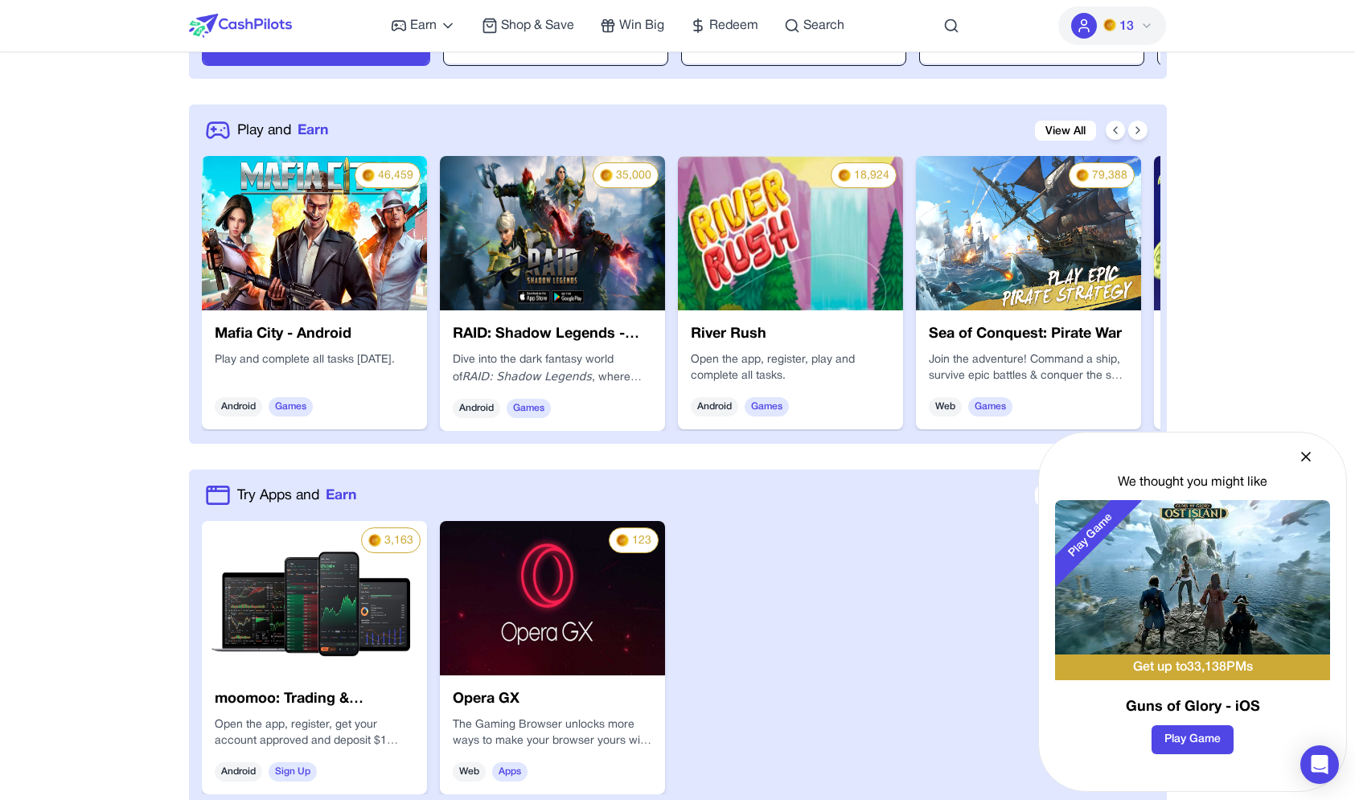
click at [1293, 488] on div "We thought you might like" at bounding box center [1192, 482] width 275 height 19
click at [1236, 755] on div "Play Game Get up to 33,138 PMs Guns of Glory - iOS Play Game" at bounding box center [1192, 633] width 275 height 267
click at [1322, 760] on icon "Open Intercom Messenger" at bounding box center [1318, 764] width 18 height 21
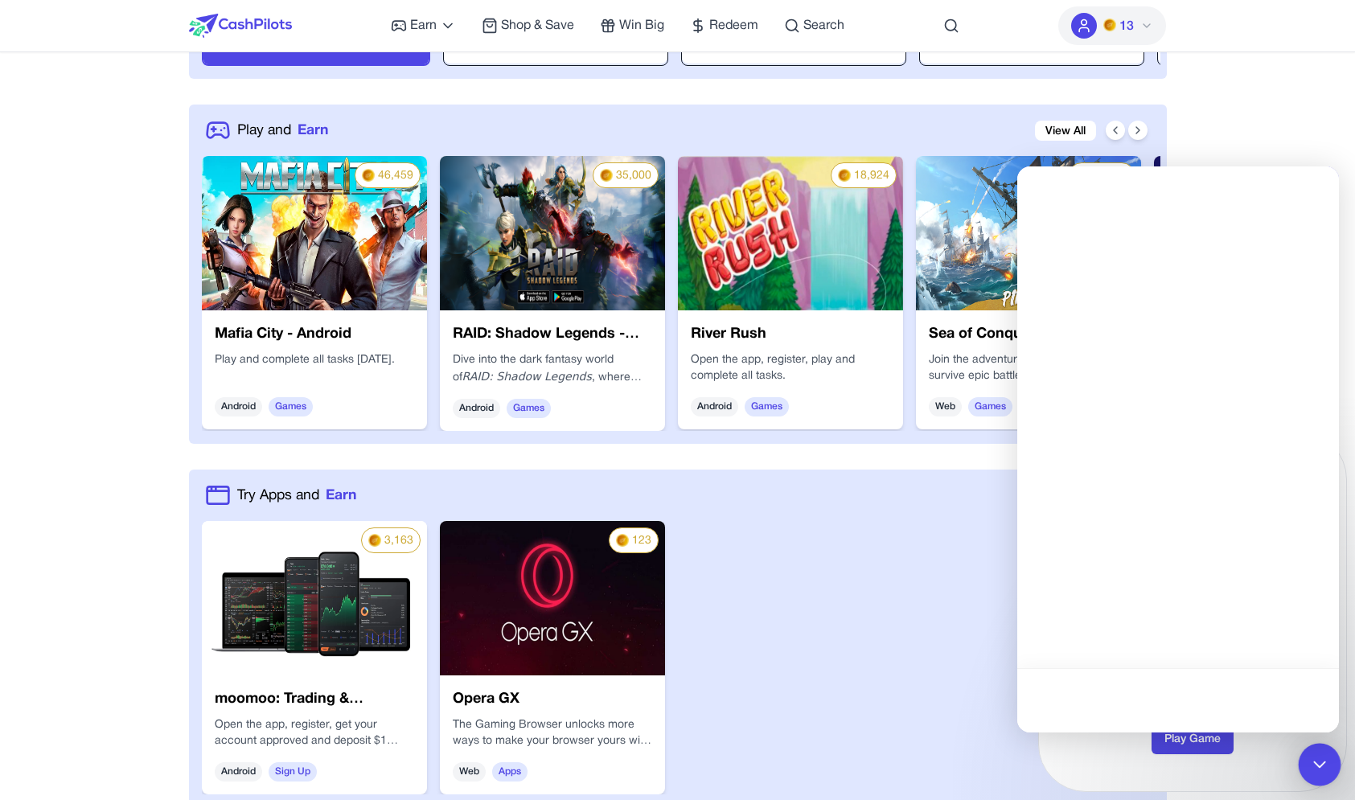
scroll to position [0, 0]
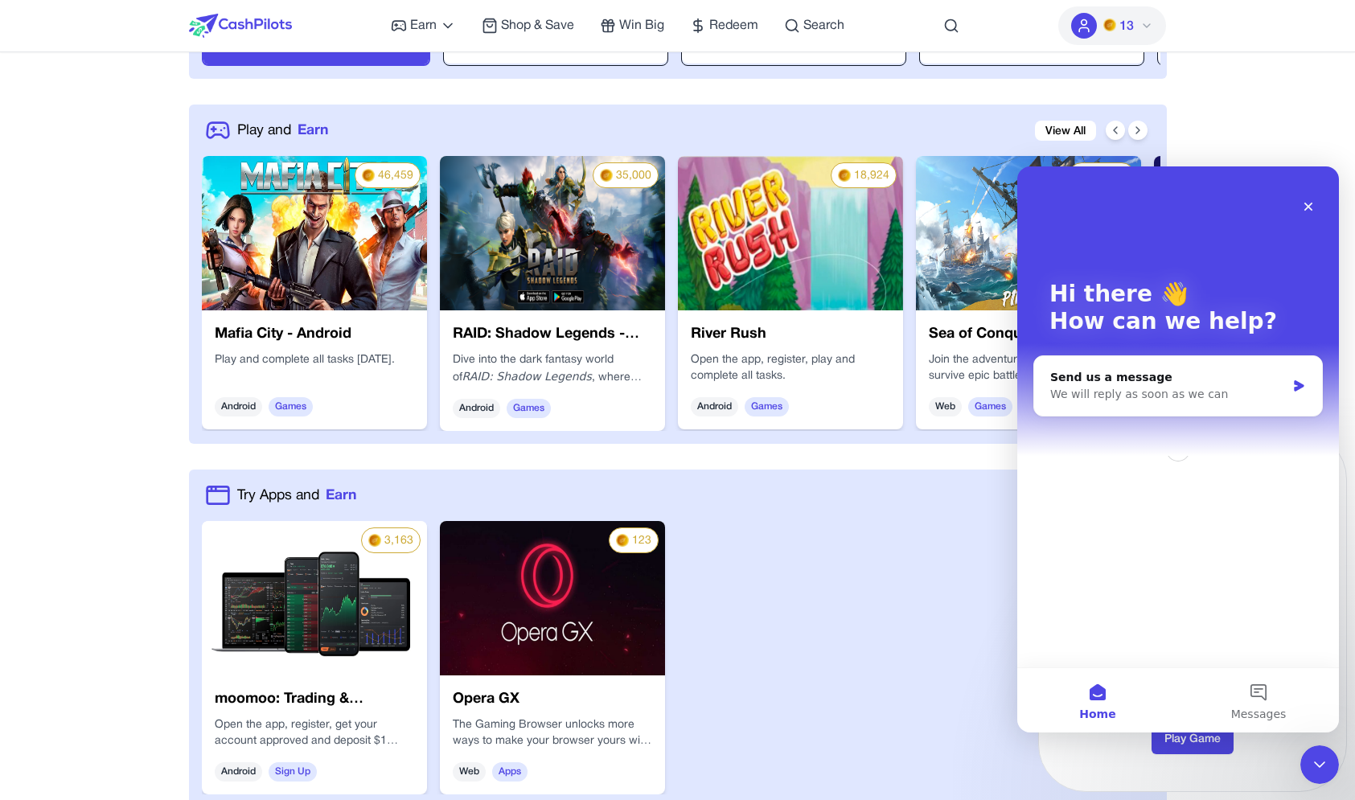
click at [1322, 760] on icon "Close Intercom Messenger" at bounding box center [1318, 764] width 19 height 19
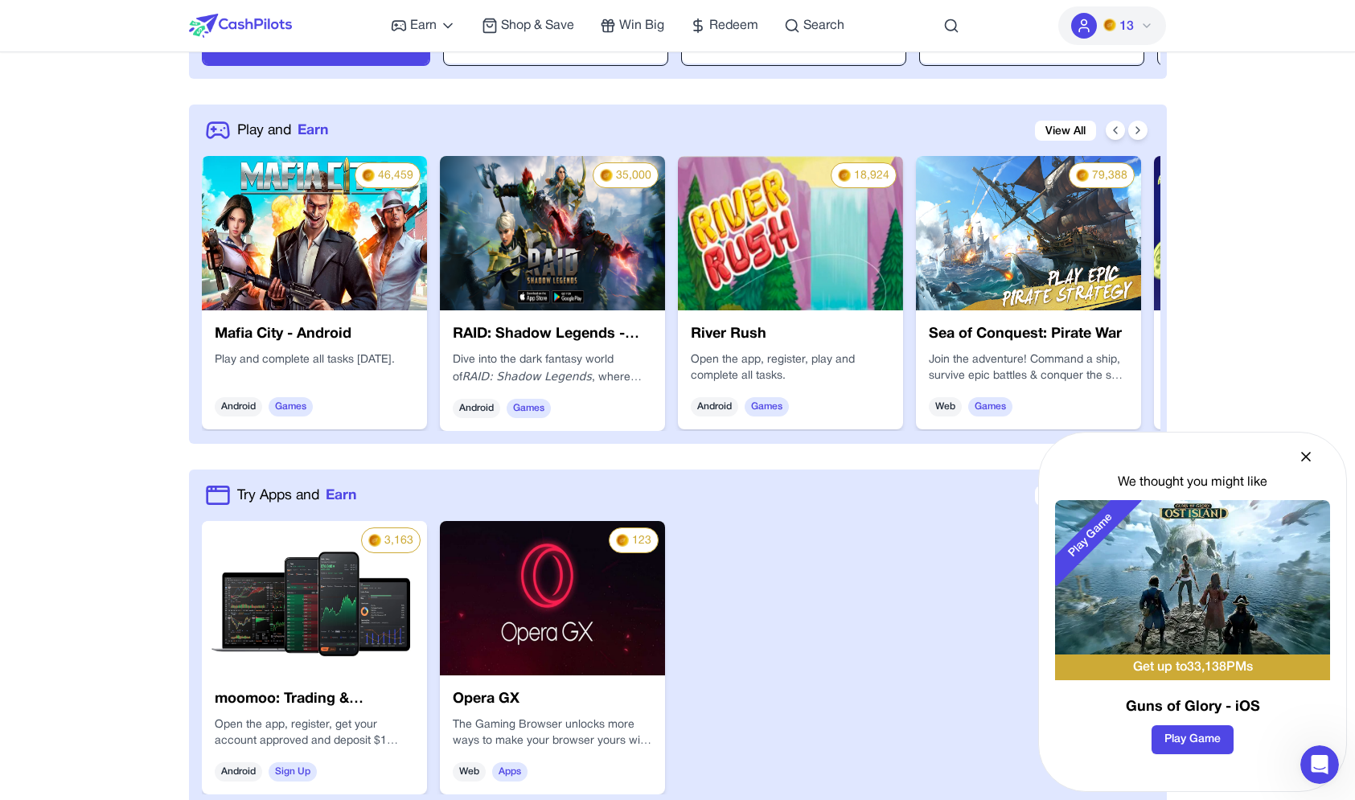
click at [1307, 464] on icon at bounding box center [1305, 457] width 16 height 16
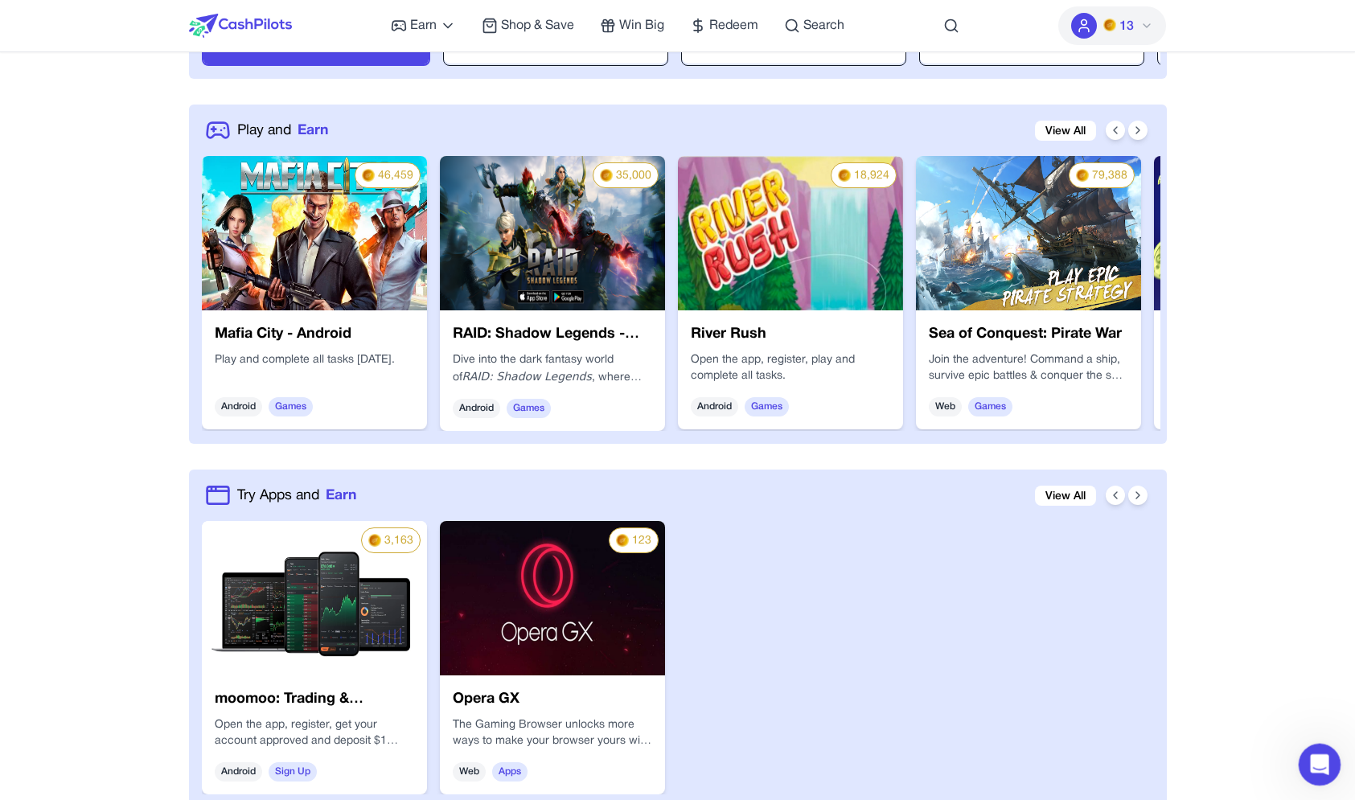
click at [1309, 756] on icon "Open Intercom Messenger" at bounding box center [1317, 762] width 27 height 27
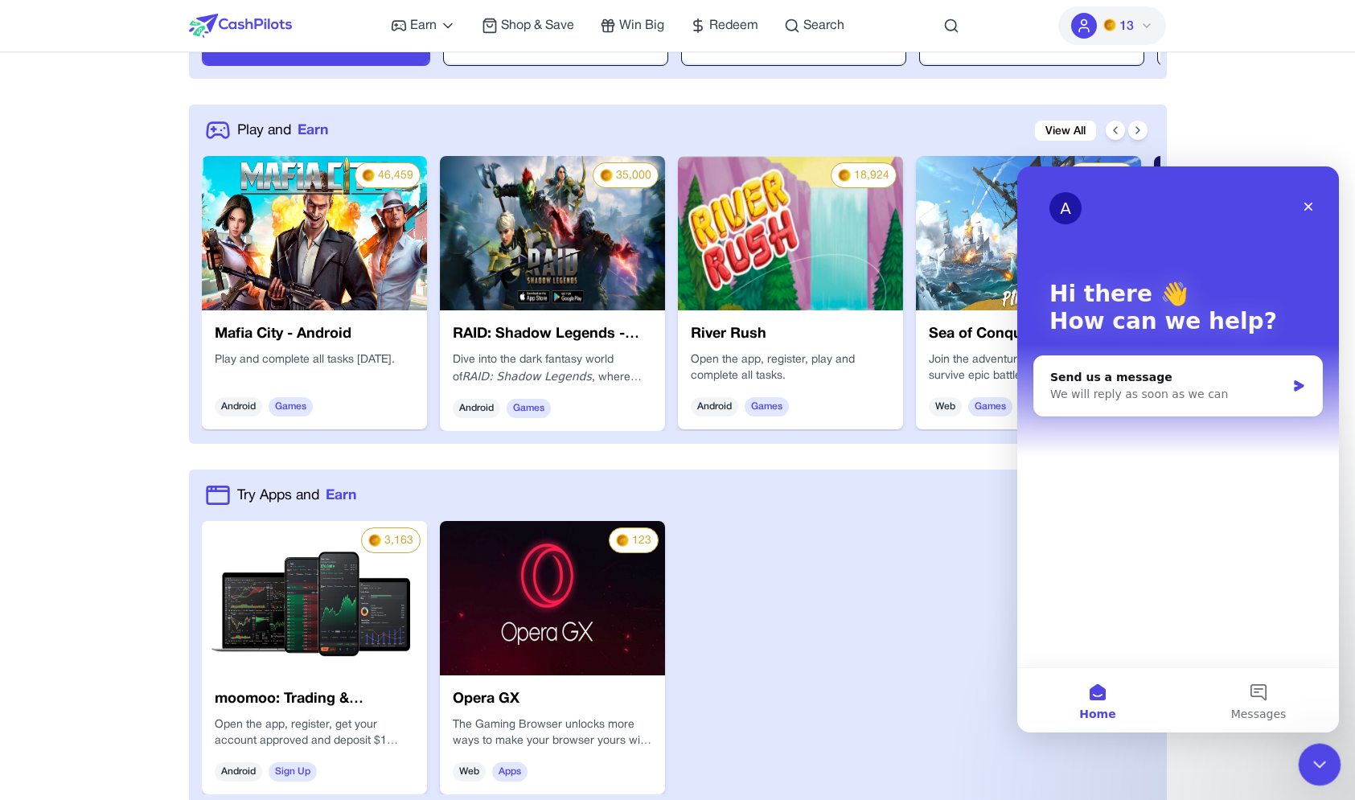
click at [1319, 754] on icon "Close Intercom Messenger" at bounding box center [1316, 761] width 19 height 19
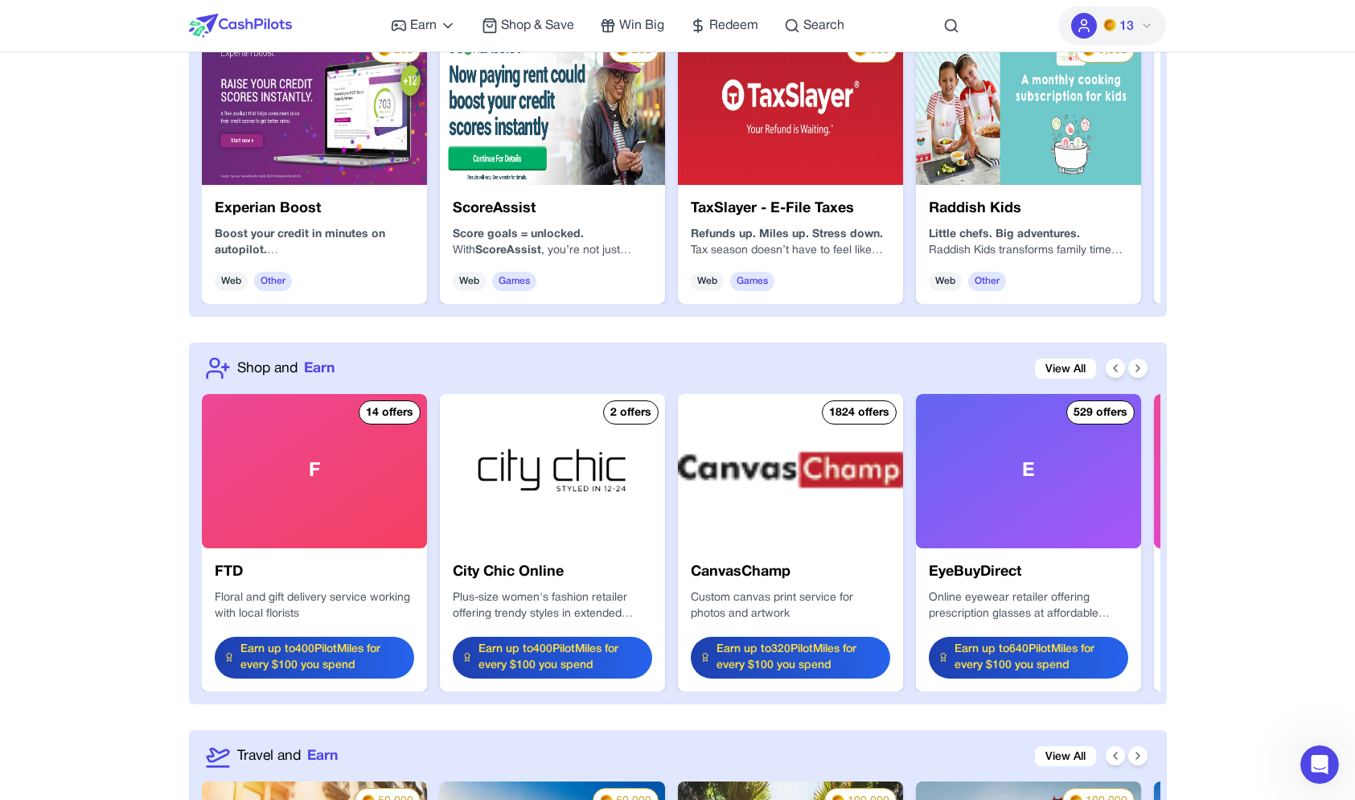
scroll to position [1637, 0]
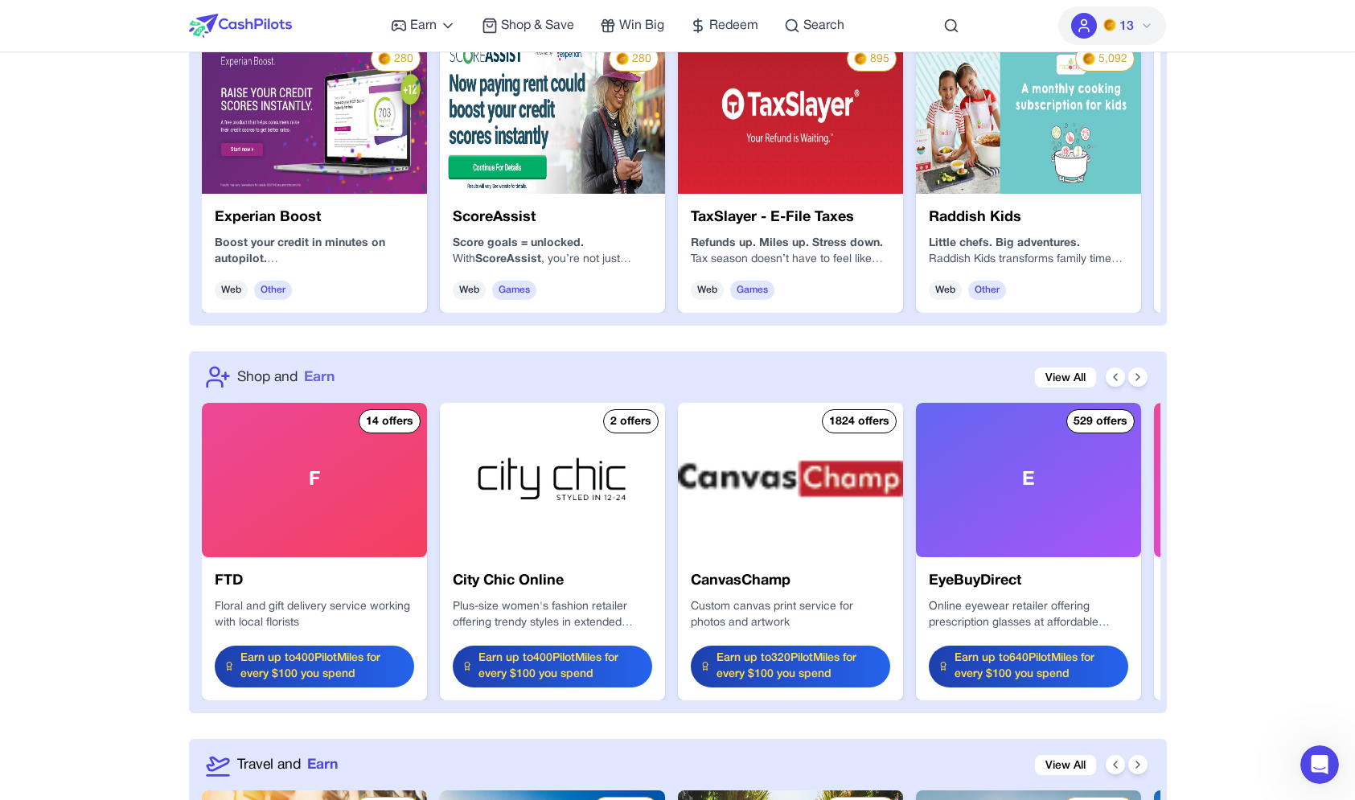
click at [317, 367] on span "Earn" at bounding box center [319, 377] width 31 height 21
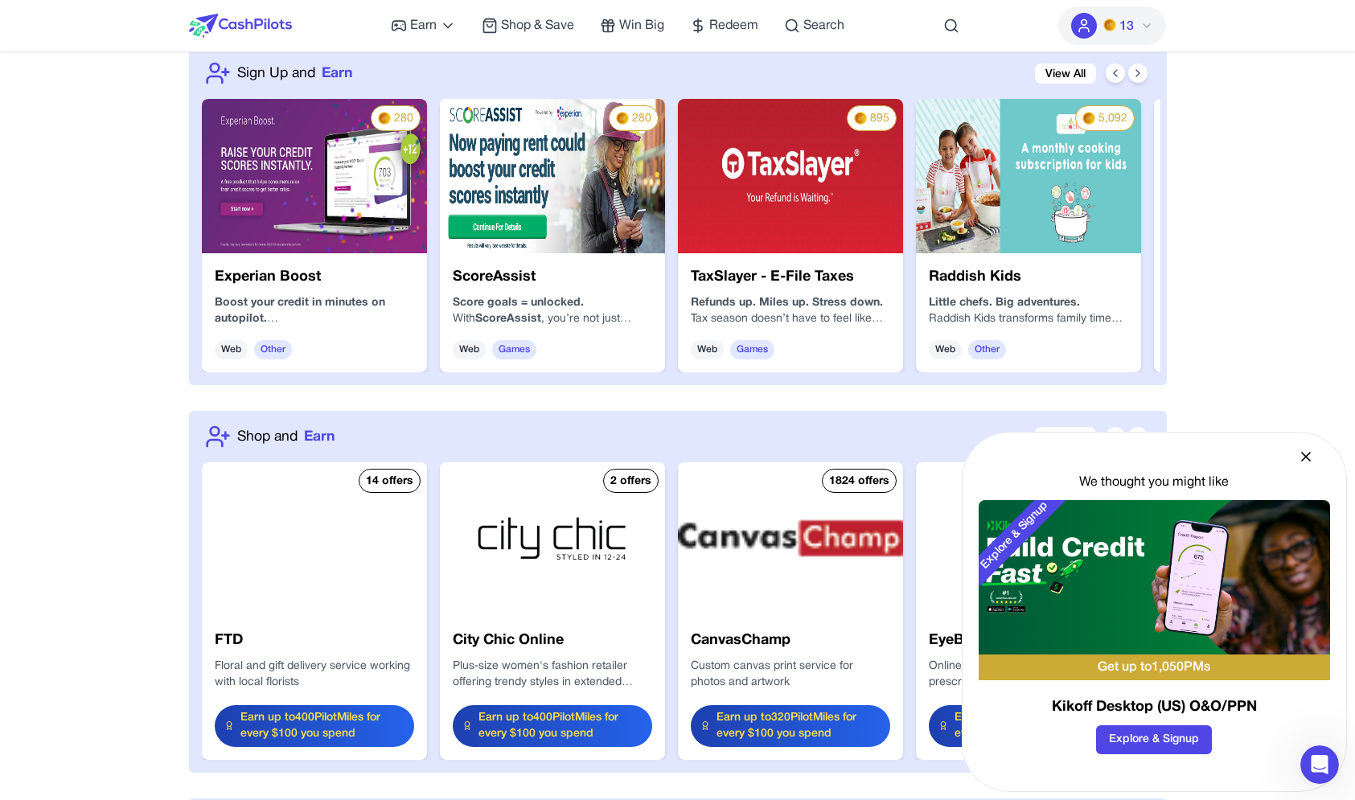
scroll to position [1502, 0]
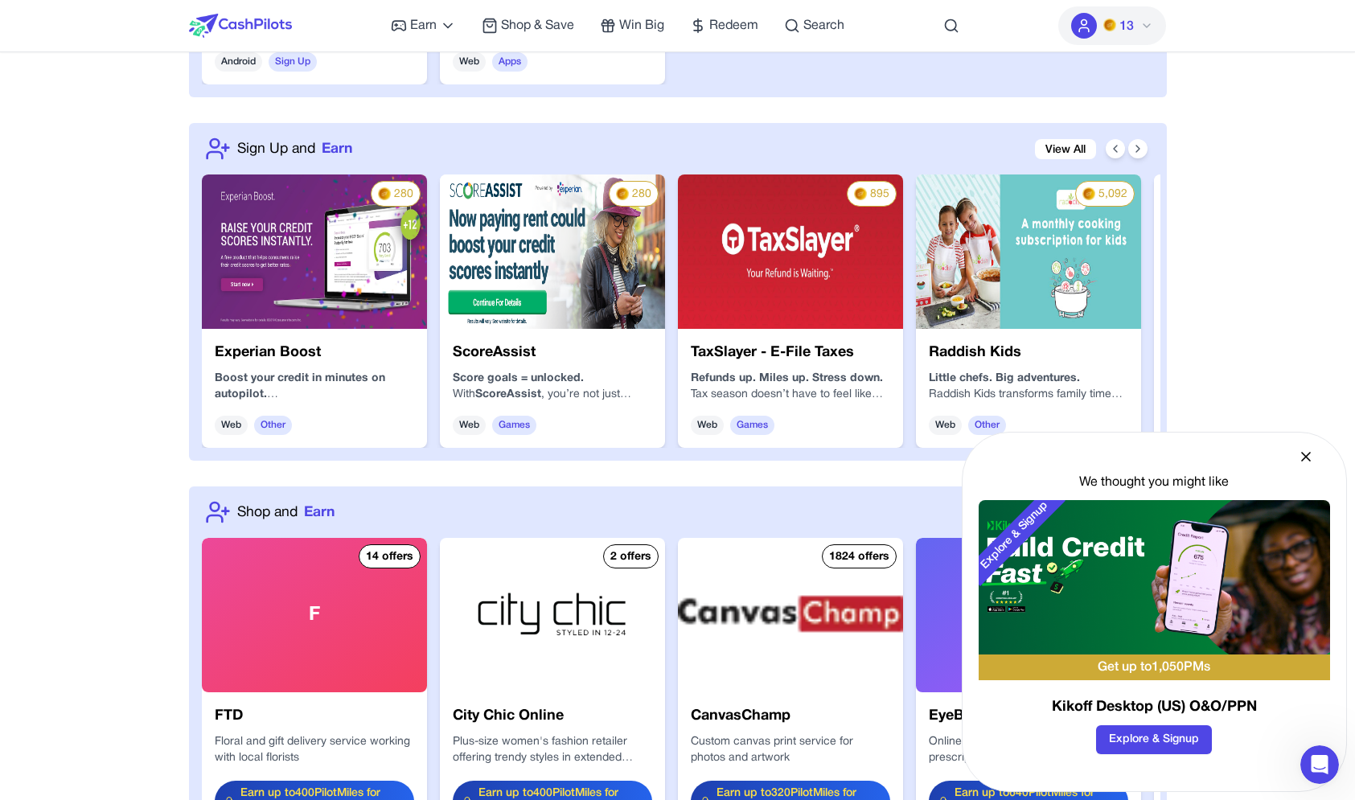
click at [306, 577] on div "F" at bounding box center [314, 615] width 225 height 154
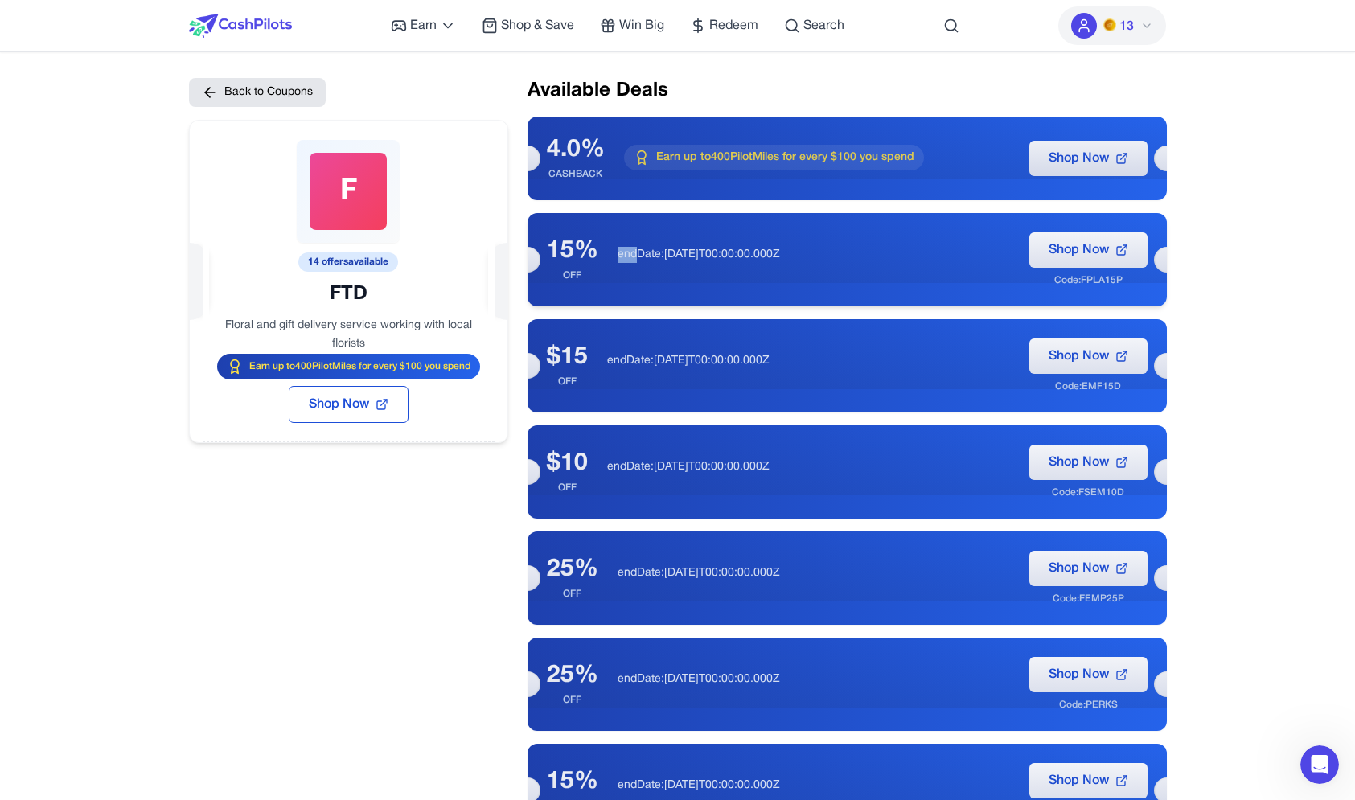
drag, startPoint x: 634, startPoint y: 249, endPoint x: 764, endPoint y: 242, distance: 129.6
click at [765, 247] on p "endDate:2035-12-31T00:00:00.000Z" at bounding box center [813, 255] width 392 height 16
click at [764, 242] on div "15% OFF endDate:2035-12-31T00:00:00.000Z Shop Now Code: FPLA15P" at bounding box center [846, 259] width 639 height 93
drag, startPoint x: 754, startPoint y: 250, endPoint x: 670, endPoint y: 254, distance: 83.7
click at [670, 256] on p "endDate:2035-12-31T00:00:00.000Z" at bounding box center [813, 255] width 392 height 16
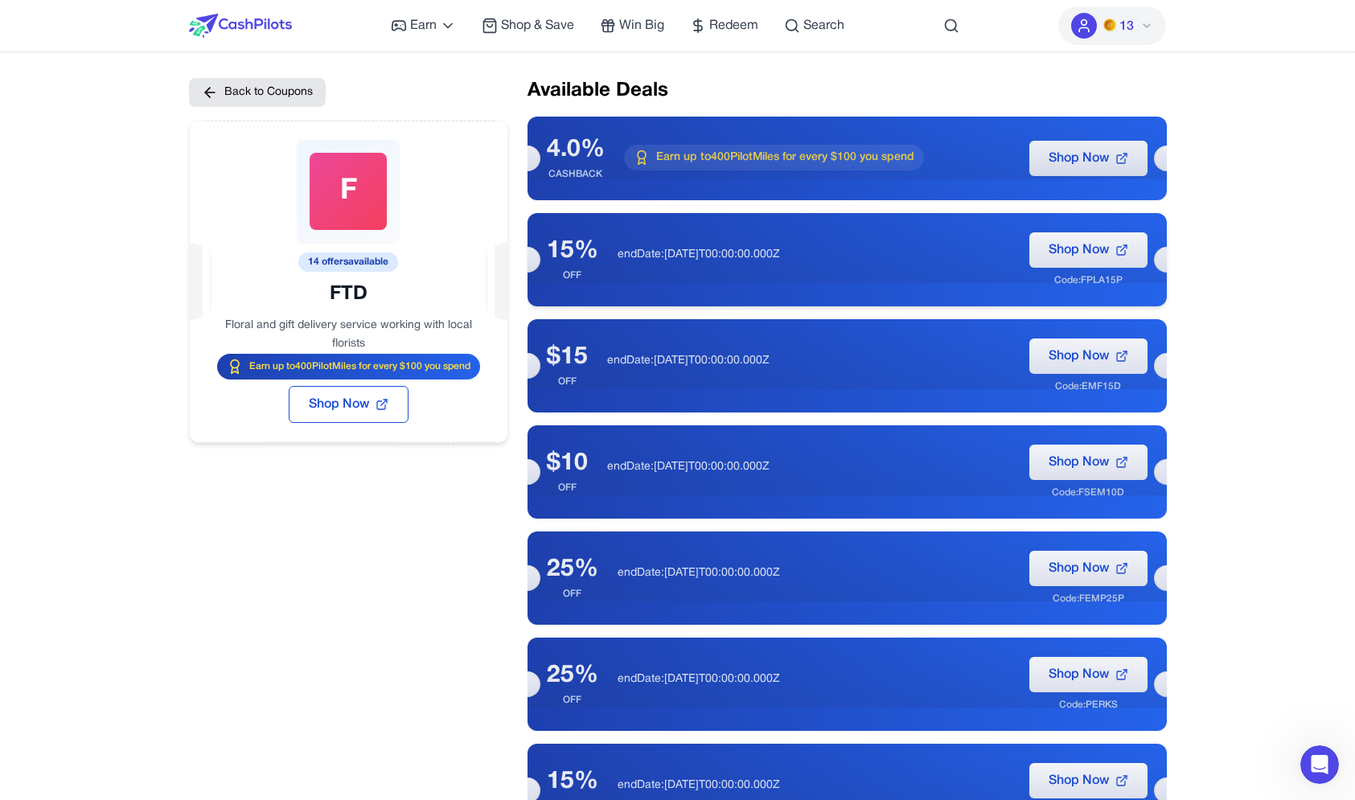
click at [670, 254] on p "endDate:2035-12-31T00:00:00.000Z" at bounding box center [813, 255] width 392 height 16
click at [523, 28] on span "Shop & Save" at bounding box center [537, 25] width 73 height 19
